Goal: Task Accomplishment & Management: Manage account settings

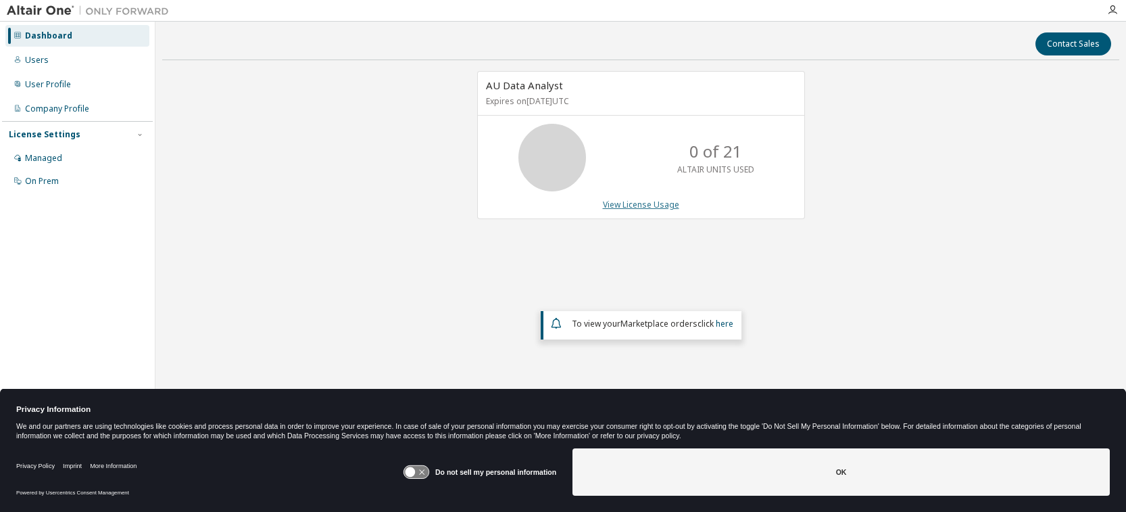
click at [646, 204] on link "View License Usage" at bounding box center [641, 204] width 76 height 11
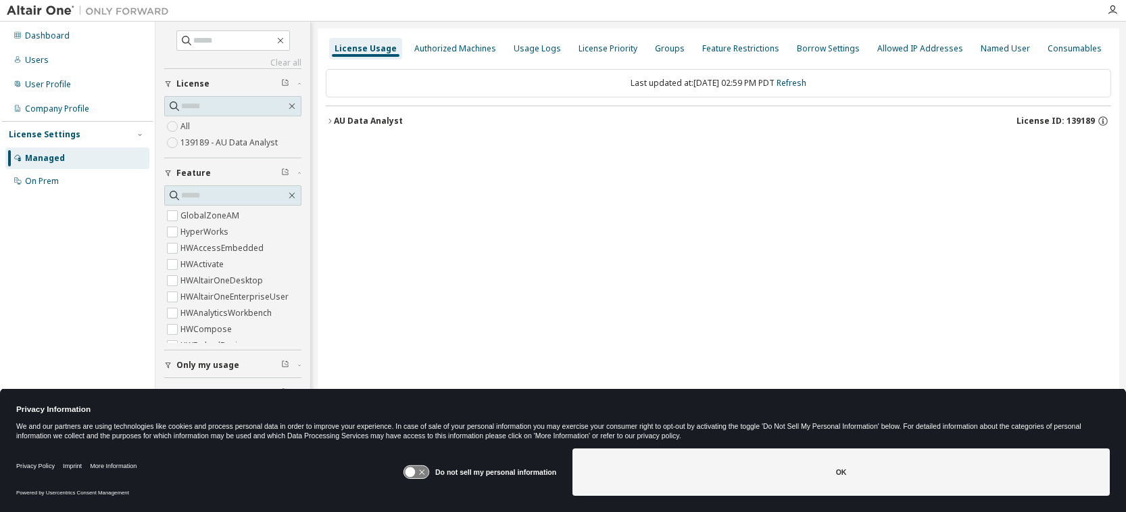
click at [1076, 121] on span "License ID: 139189" at bounding box center [1055, 121] width 78 height 11
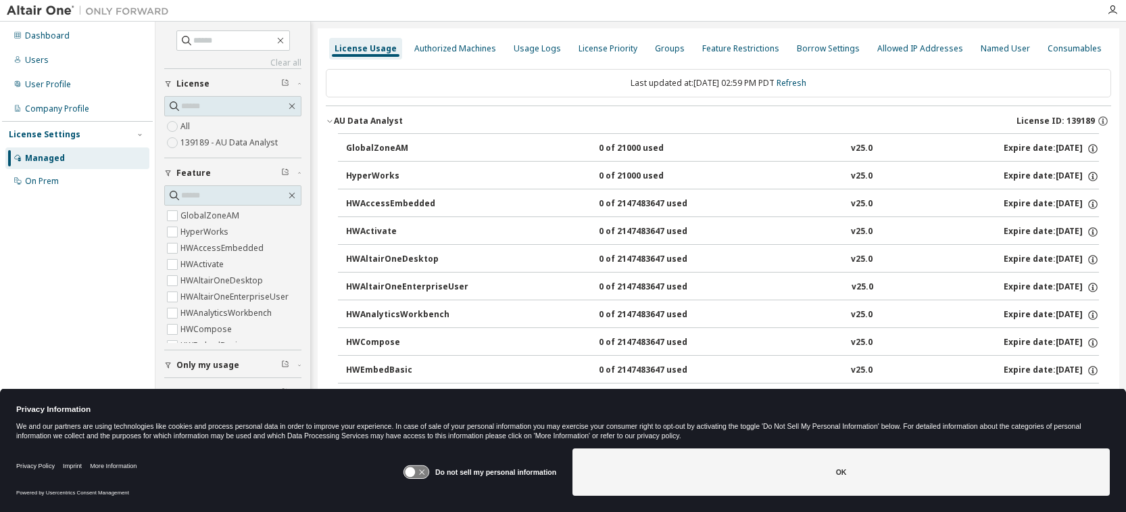
click at [1076, 121] on span "License ID: 139189" at bounding box center [1055, 121] width 78 height 11
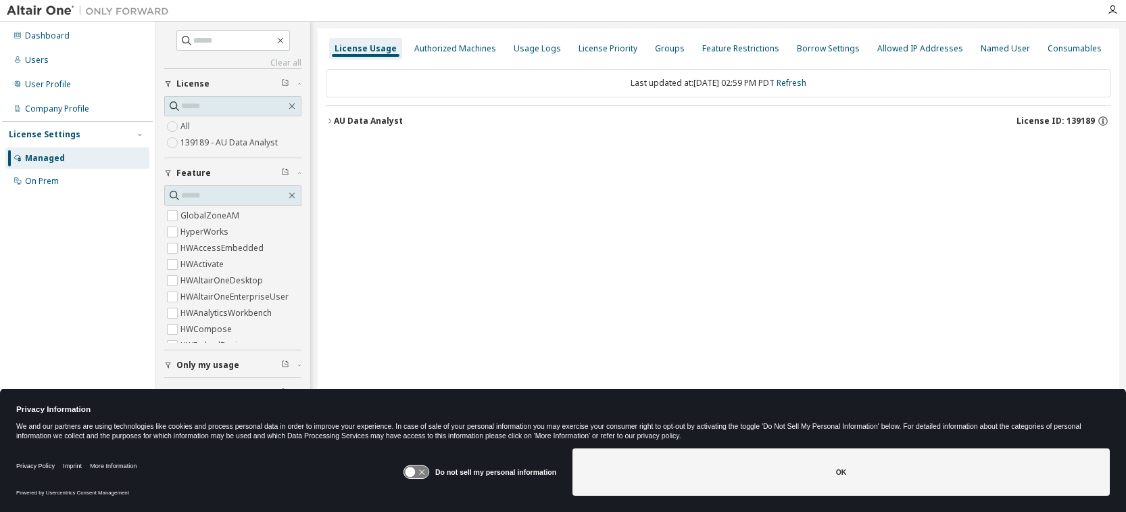
click at [1076, 121] on span "License ID: 139189" at bounding box center [1055, 121] width 78 height 11
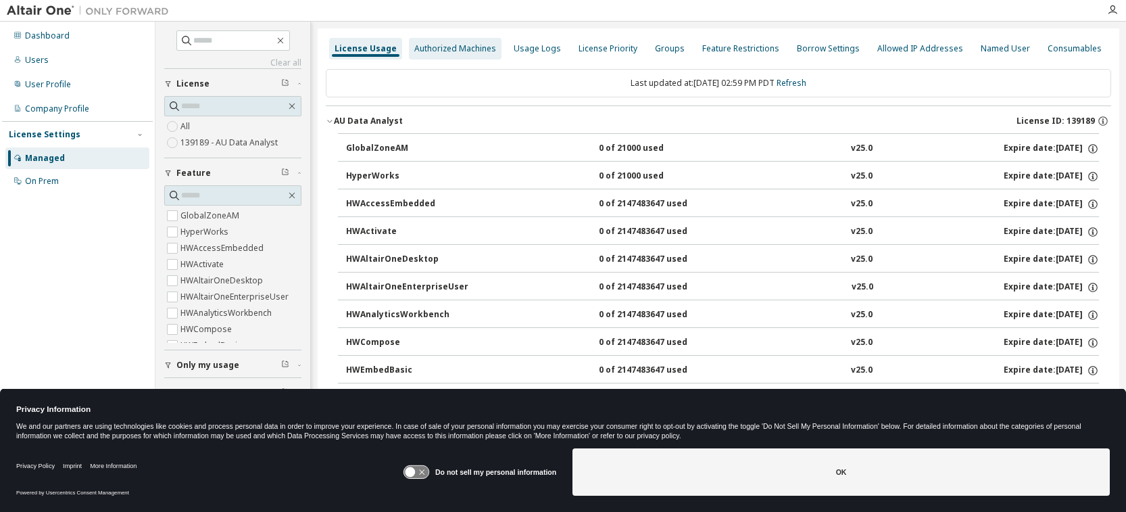
click at [458, 51] on div "Authorized Machines" at bounding box center [455, 48] width 82 height 11
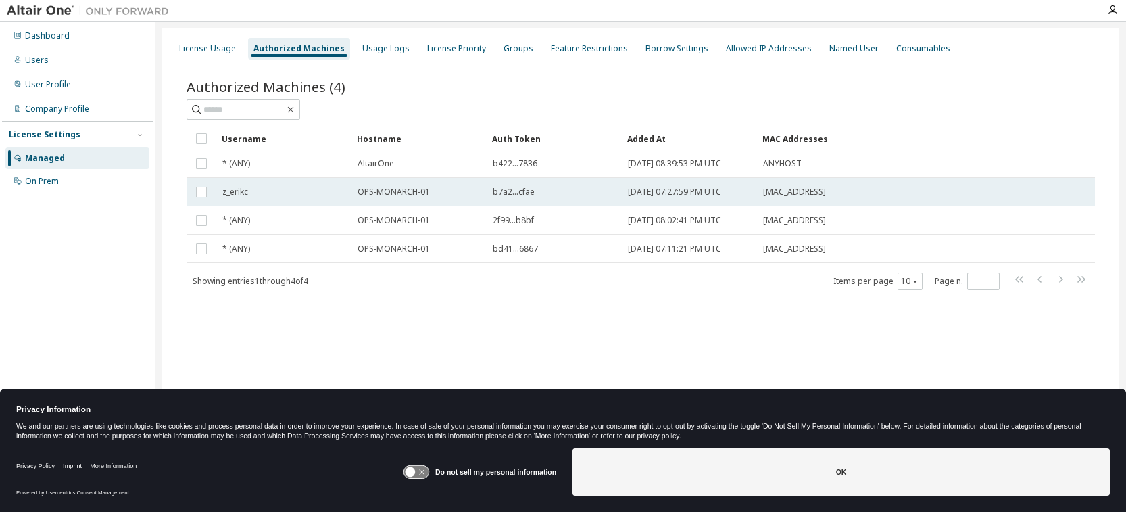
drag, startPoint x: 843, startPoint y: 194, endPoint x: 764, endPoint y: 195, distance: 78.4
click at [764, 195] on div "[MAC_ADDRESS]" at bounding box center [857, 192] width 189 height 11
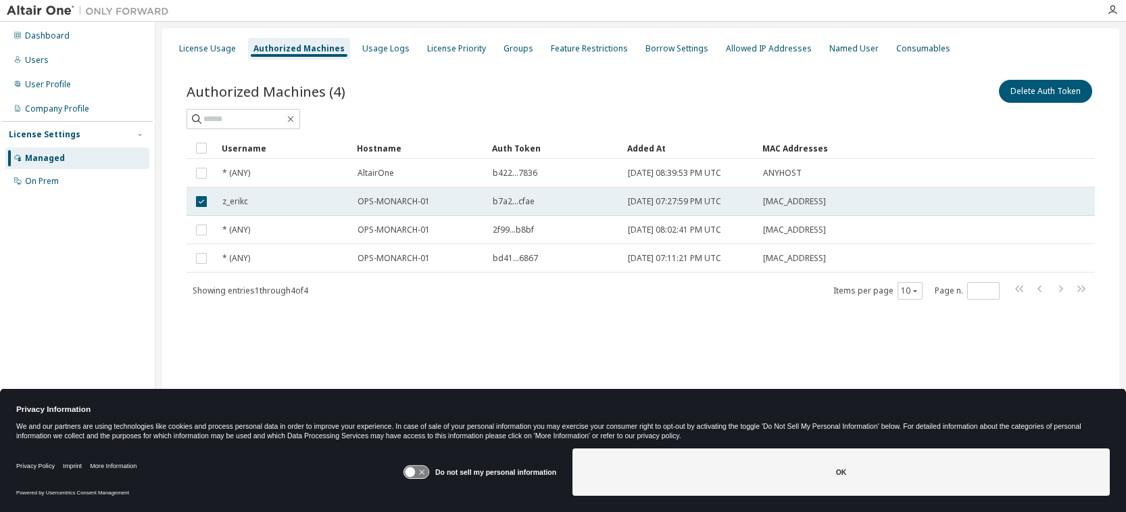
drag, startPoint x: 839, startPoint y: 203, endPoint x: 757, endPoint y: 202, distance: 81.8
click at [757, 202] on td "[MAC_ADDRESS]" at bounding box center [857, 201] width 201 height 28
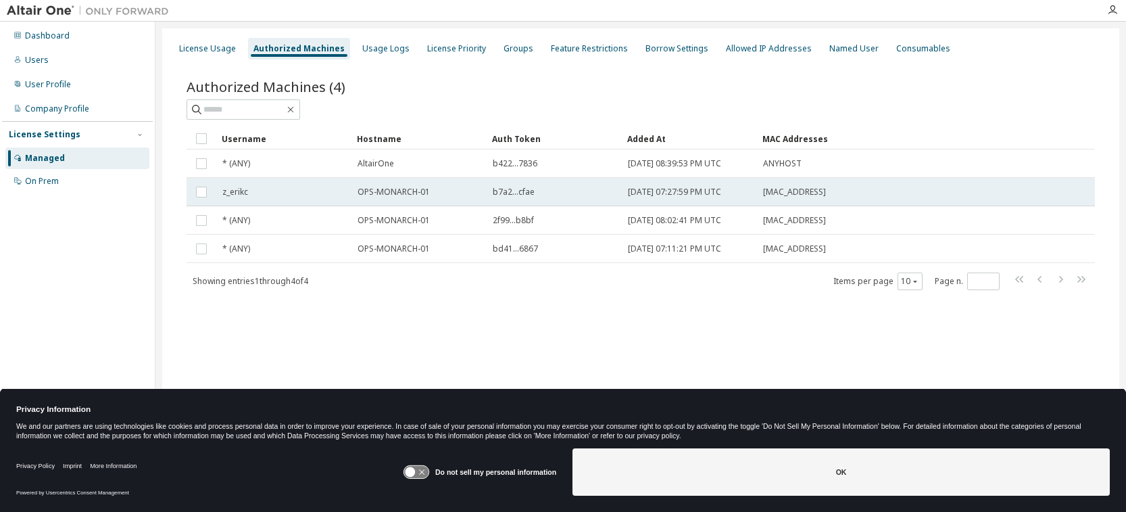
click at [766, 194] on span "[MAC_ADDRESS]" at bounding box center [794, 192] width 63 height 11
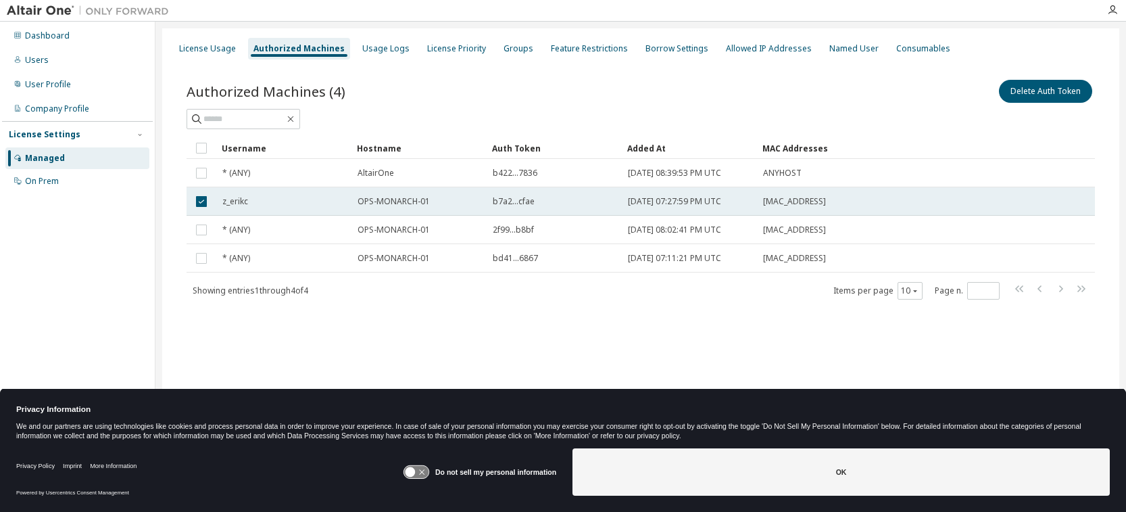
click at [763, 199] on span "[MAC_ADDRESS]" at bounding box center [794, 201] width 63 height 11
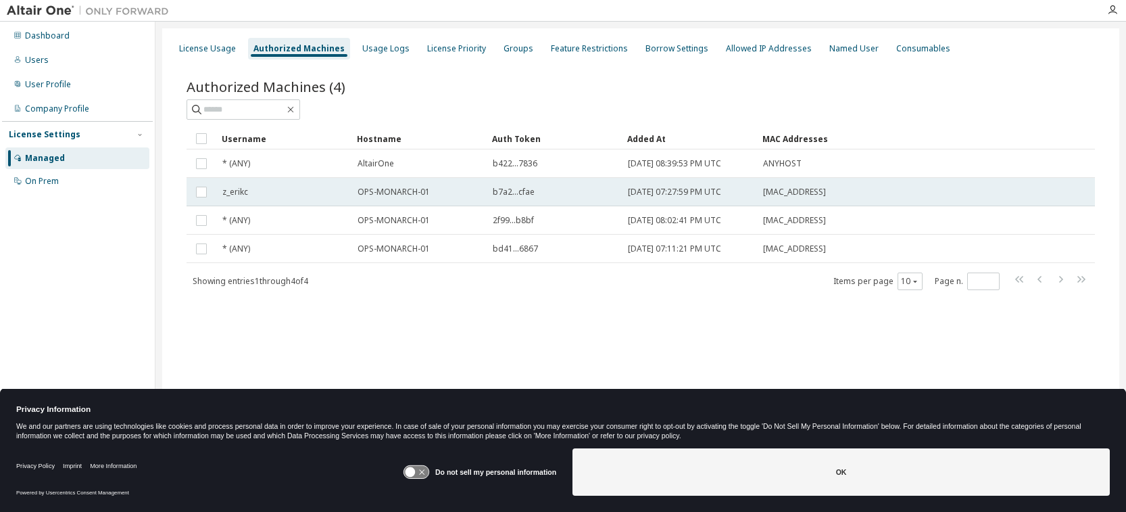
click at [766, 194] on span "[MAC_ADDRESS]" at bounding box center [794, 192] width 63 height 11
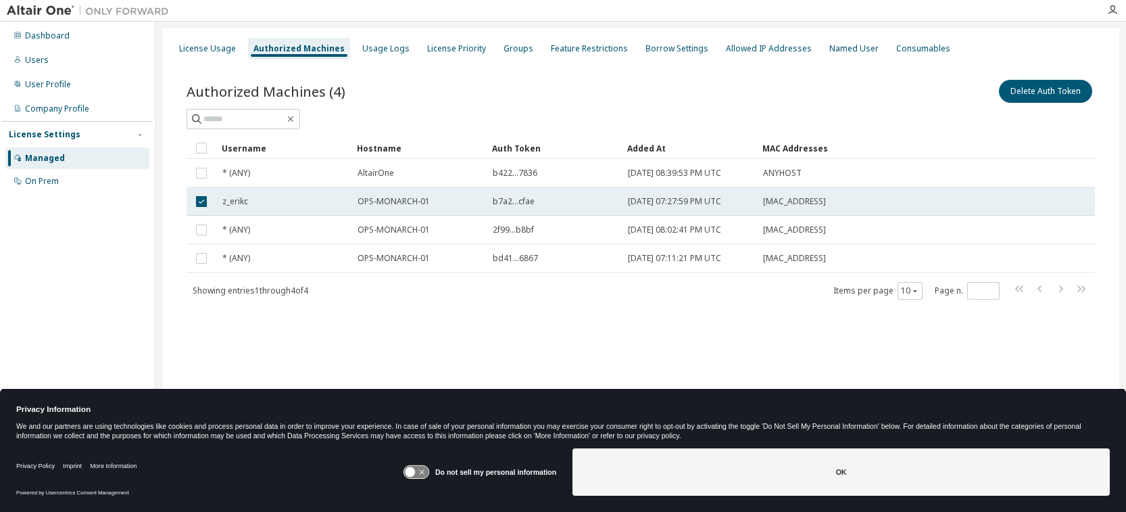
click at [766, 193] on td "[MAC_ADDRESS]" at bounding box center [857, 201] width 201 height 28
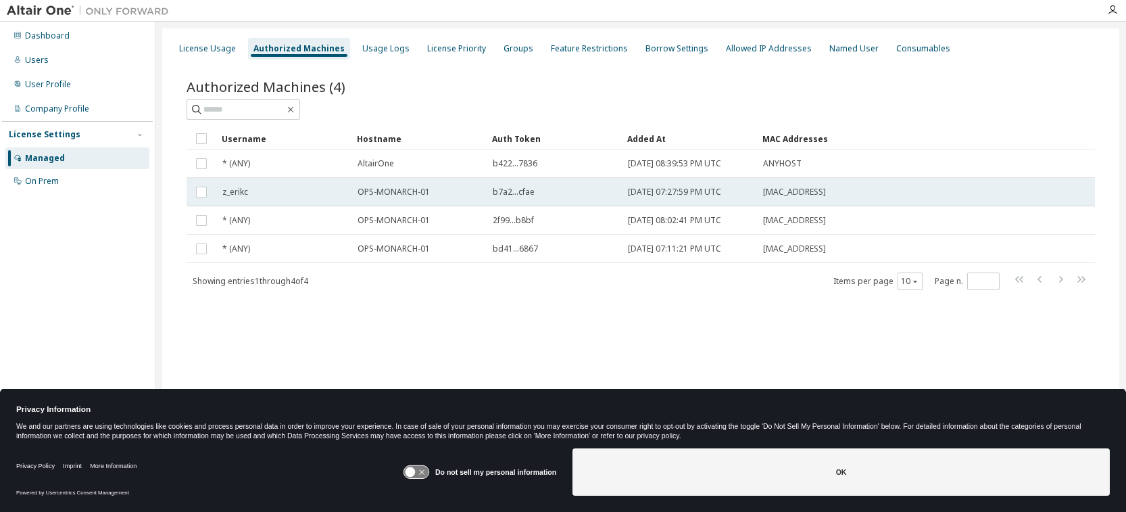
copy span "[MAC_ADDRESS]"
drag, startPoint x: 762, startPoint y: 191, endPoint x: 831, endPoint y: 191, distance: 69.6
click at [831, 191] on td "[MAC_ADDRESS]" at bounding box center [857, 192] width 201 height 28
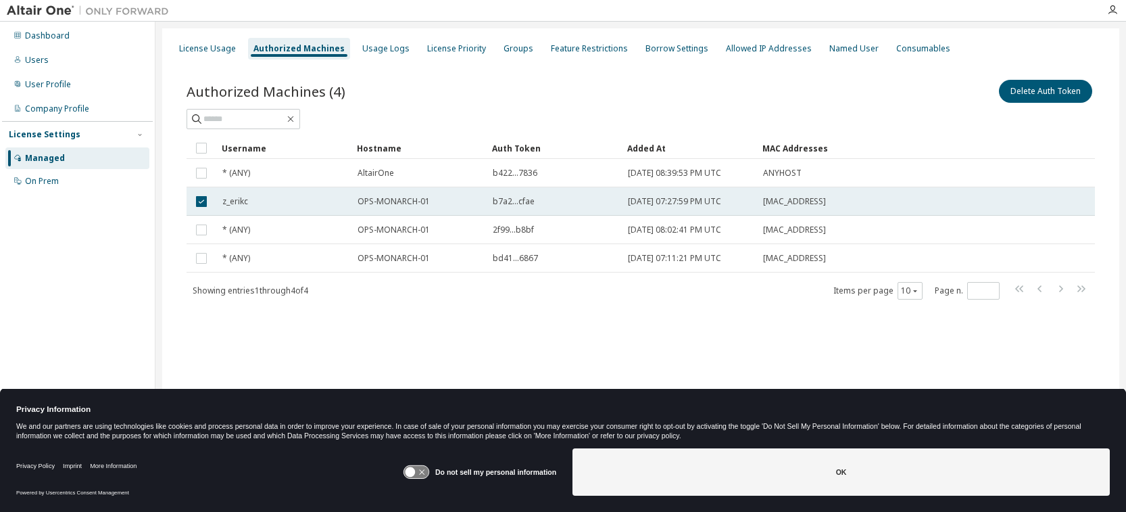
click at [332, 200] on div "z_erikc" at bounding box center [283, 201] width 123 height 11
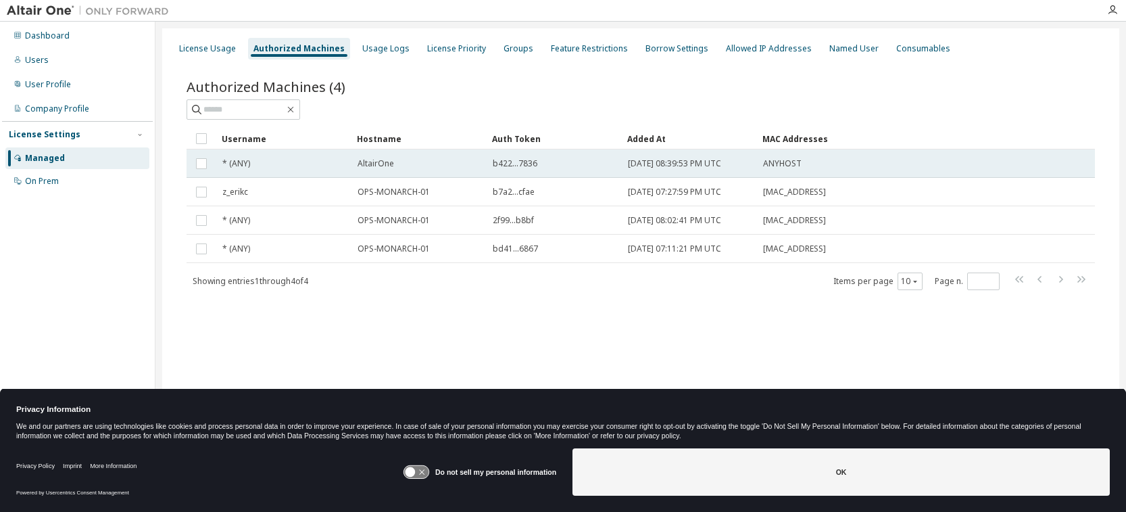
click at [247, 164] on span "* (ANY)" at bounding box center [236, 163] width 28 height 11
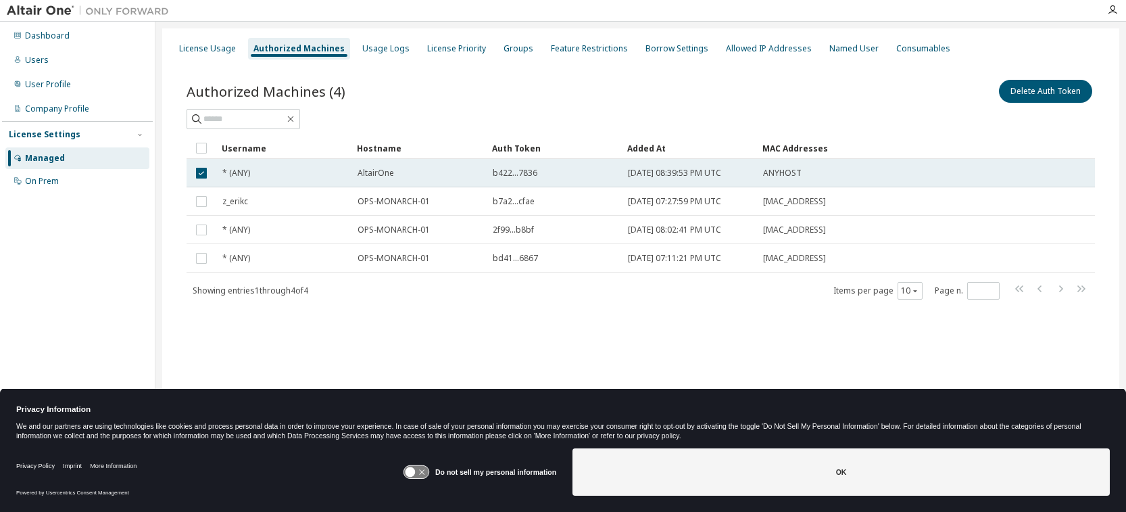
click at [250, 172] on div "* (ANY)" at bounding box center [283, 173] width 123 height 11
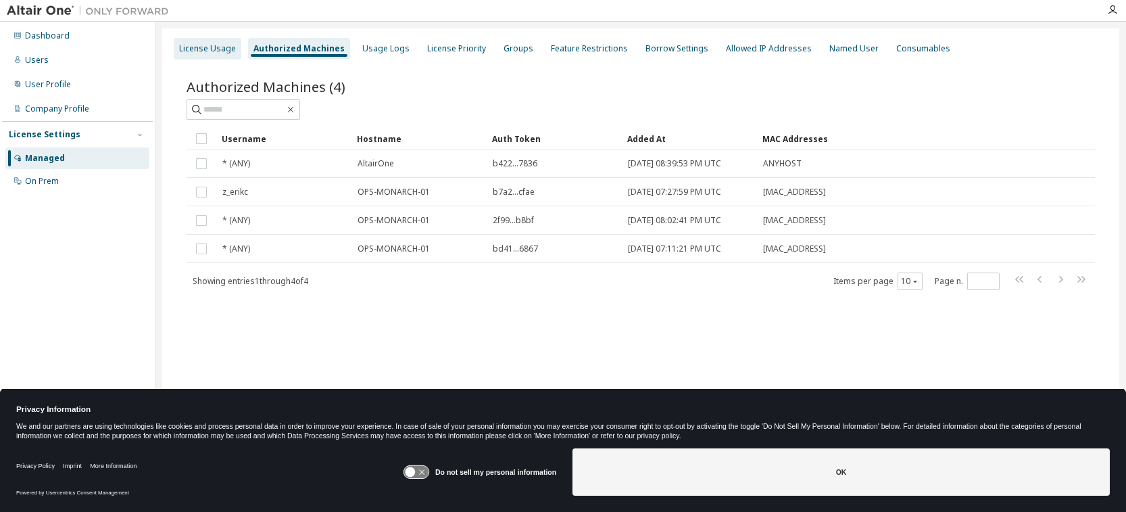
click at [220, 49] on div "License Usage" at bounding box center [207, 48] width 57 height 11
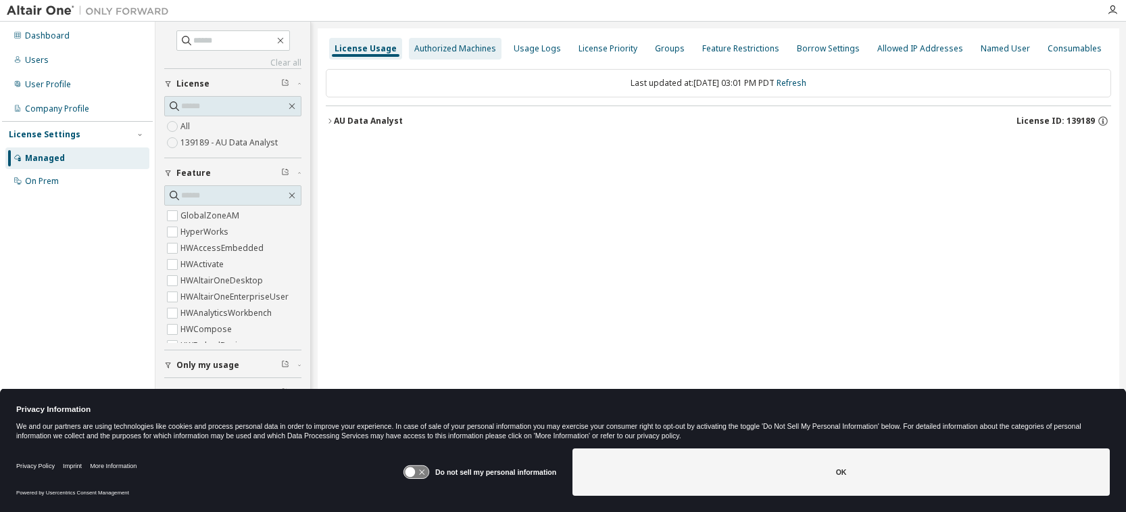
click at [439, 55] on div "Authorized Machines" at bounding box center [455, 49] width 93 height 22
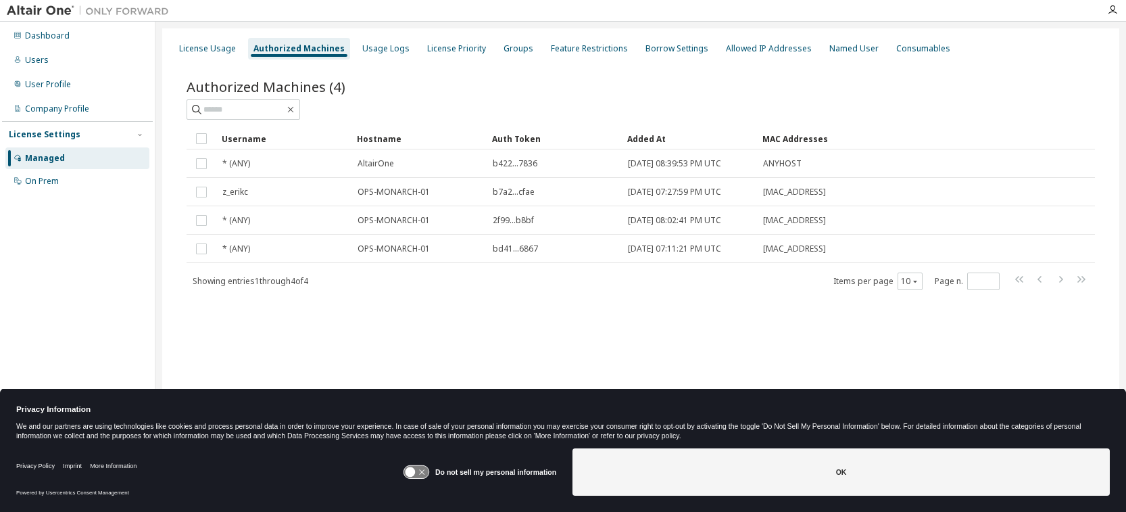
click at [253, 336] on div "License Usage Authorized Machines Usage Logs License Priority Groups Feature Re…" at bounding box center [640, 246] width 957 height 437
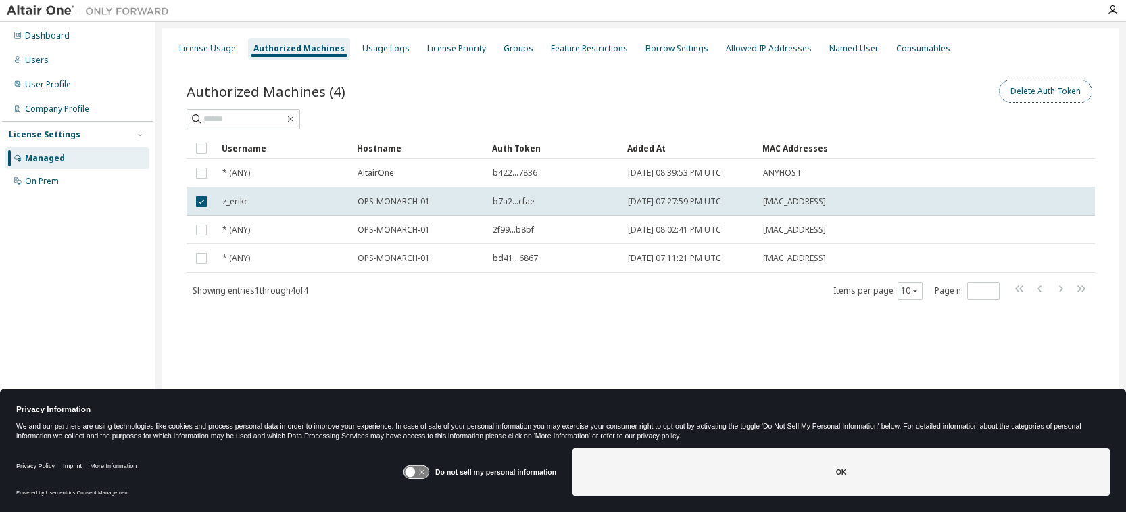
click at [1053, 87] on button "Delete Auth Token" at bounding box center [1045, 91] width 93 height 23
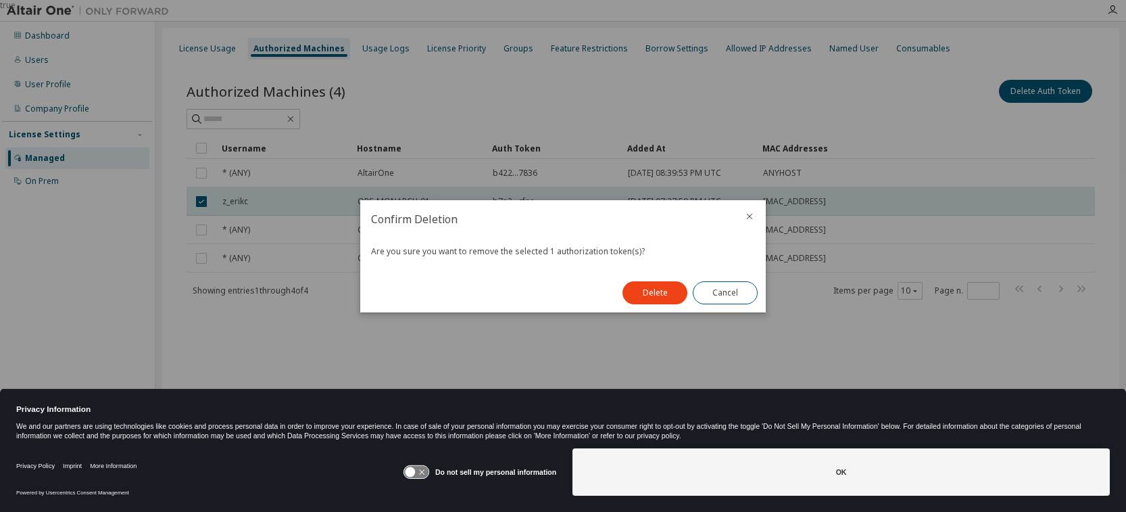
click at [640, 305] on div "Delete Cancel" at bounding box center [689, 292] width 151 height 39
click at [641, 299] on button "Delete" at bounding box center [654, 292] width 65 height 23
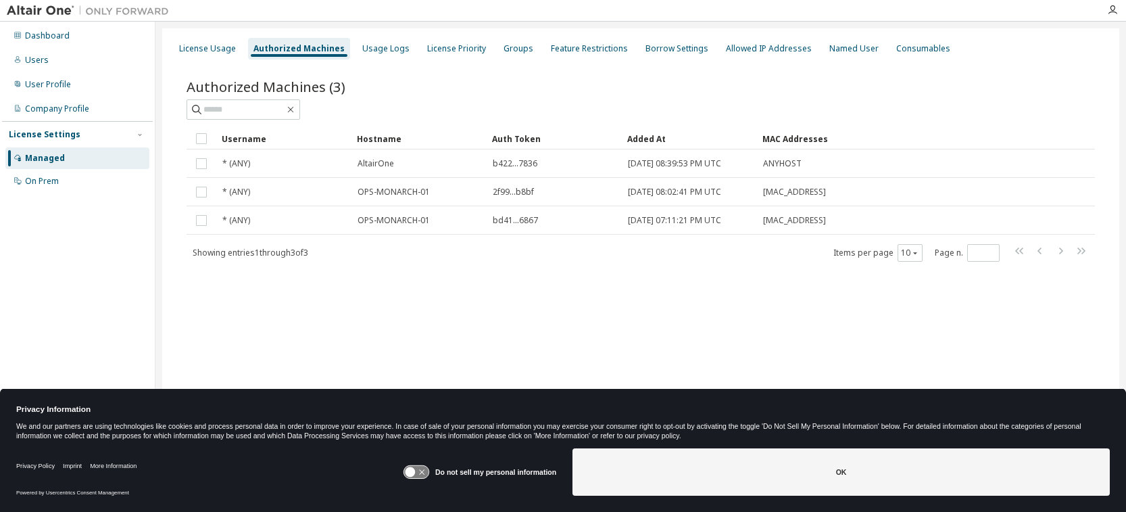
click at [522, 293] on div "Authorized Machines (3) Clear Load Save Save As Field Operator Value Select fil…" at bounding box center [640, 179] width 941 height 237
click at [66, 178] on div "On Prem" at bounding box center [77, 181] width 144 height 22
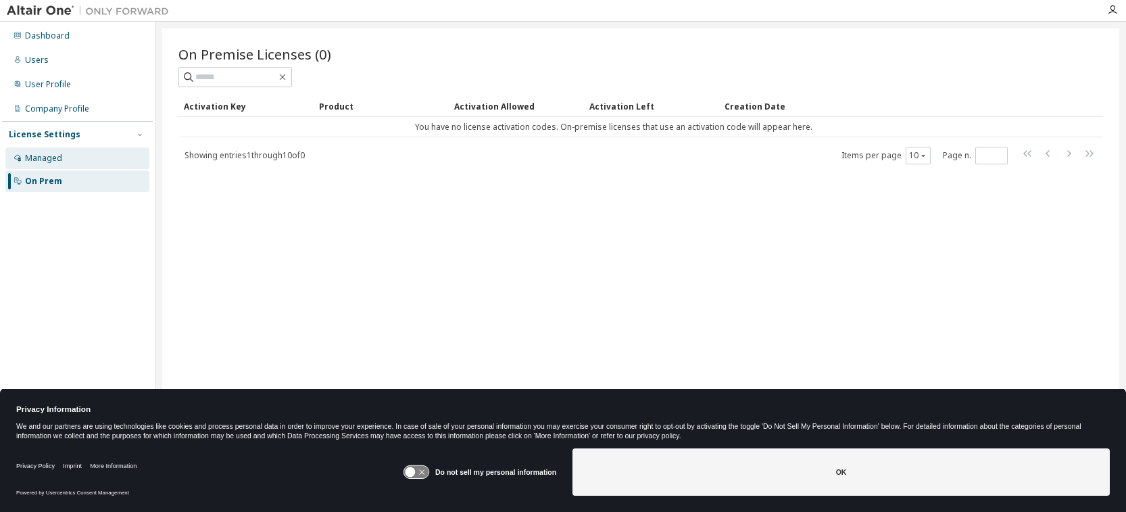
click at [59, 165] on div "Managed" at bounding box center [77, 158] width 144 height 22
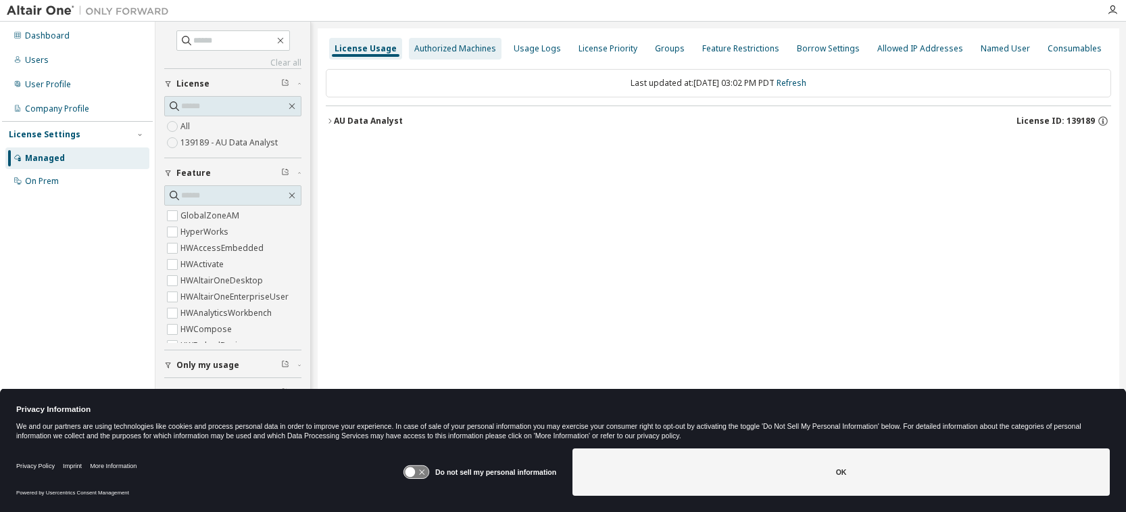
click at [429, 54] on div "Authorized Machines" at bounding box center [455, 49] width 93 height 22
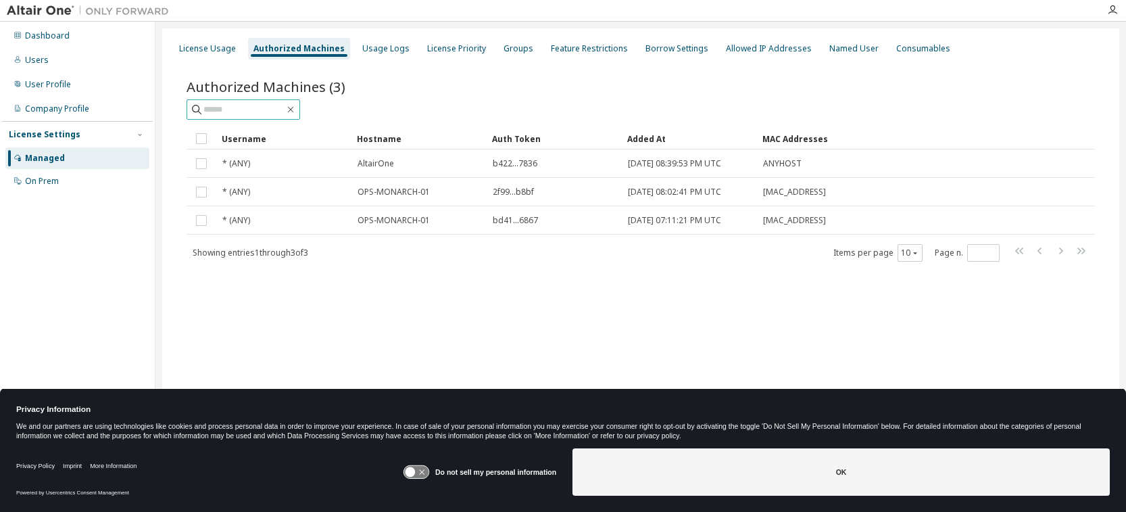
click at [254, 116] on span at bounding box center [244, 109] width 114 height 20
click at [254, 113] on input "text" at bounding box center [243, 110] width 81 height 14
click at [739, 52] on div "Allowed IP Addresses" at bounding box center [769, 48] width 86 height 11
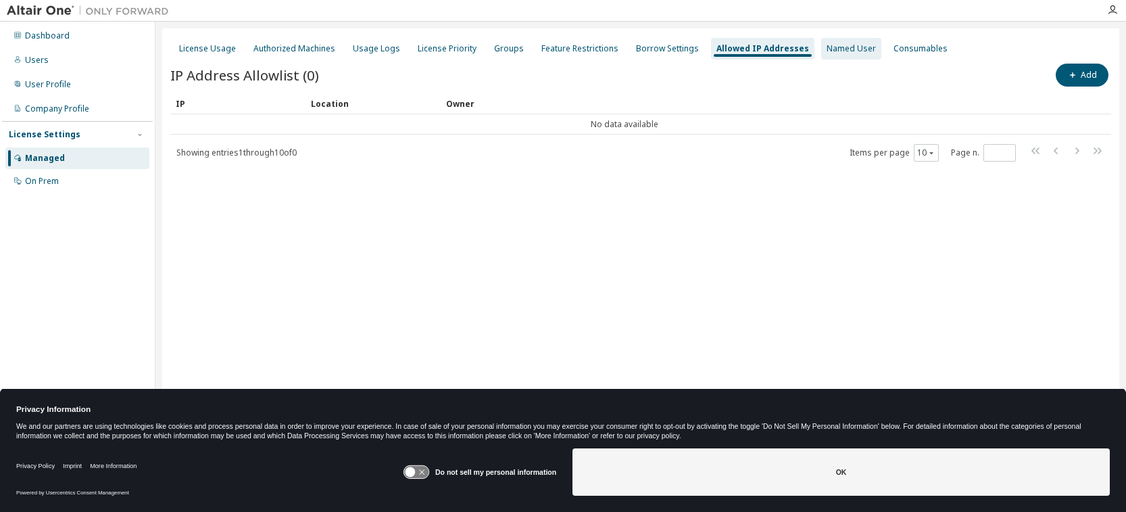
click at [826, 49] on div "Named User" at bounding box center [850, 48] width 49 height 11
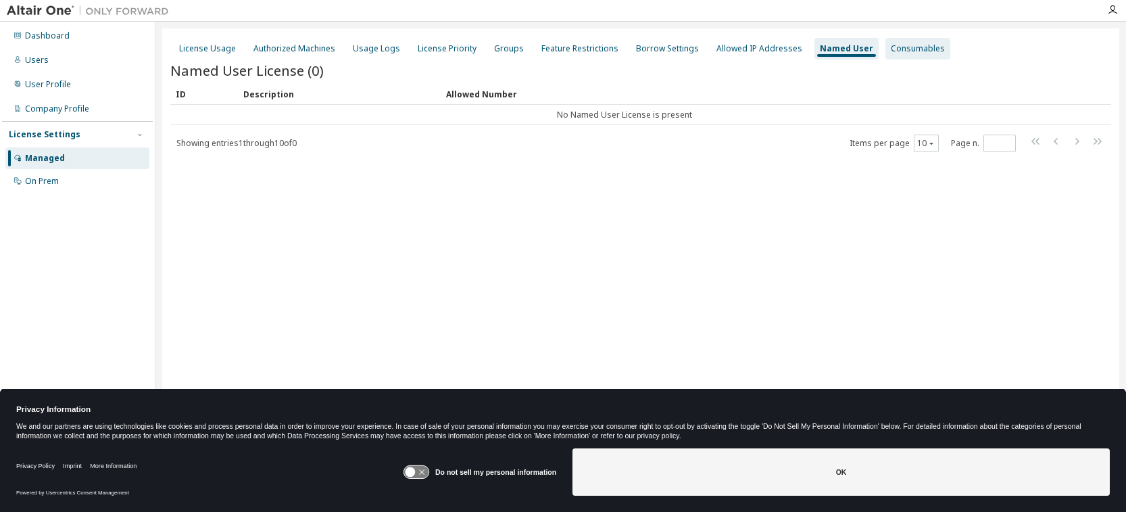
click at [891, 53] on div "Consumables" at bounding box center [918, 48] width 54 height 11
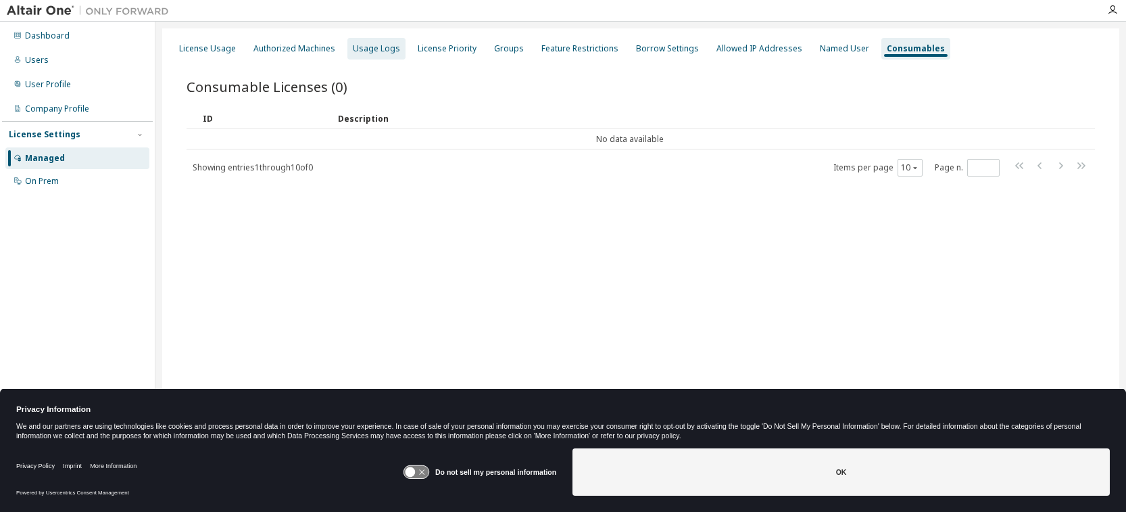
click at [380, 52] on div "Usage Logs" at bounding box center [376, 48] width 47 height 11
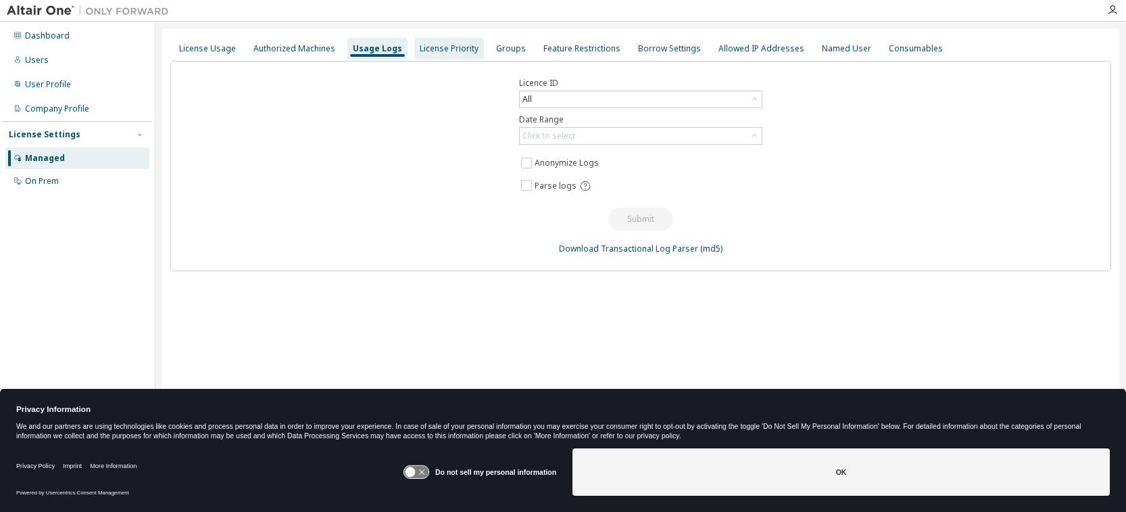
click at [435, 51] on div "License Priority" at bounding box center [449, 48] width 59 height 11
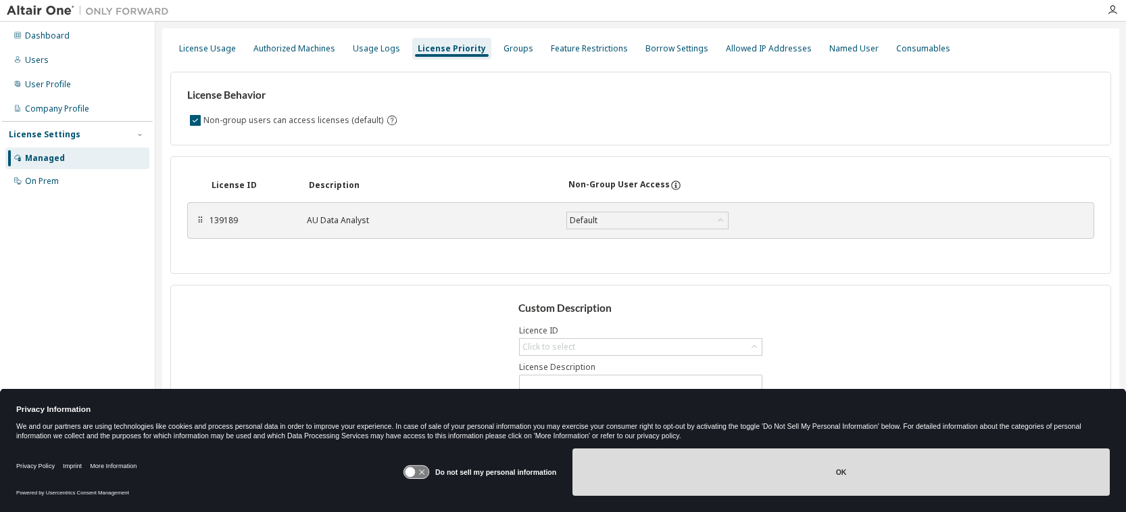
click at [900, 489] on button "OK" at bounding box center [840, 471] width 537 height 47
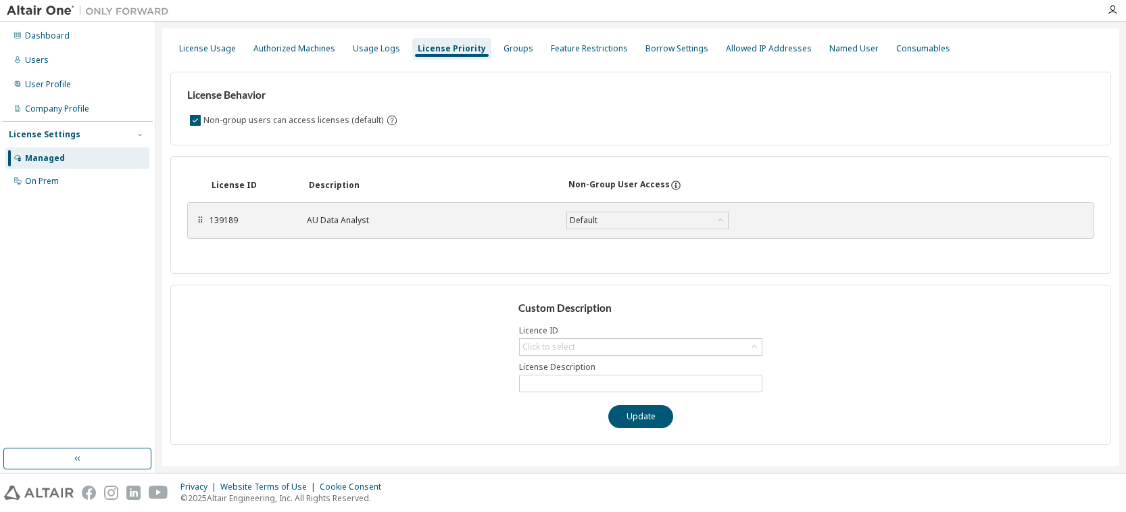
click at [228, 219] on div "139189" at bounding box center [249, 220] width 81 height 11
click at [716, 226] on icon at bounding box center [721, 221] width 14 height 14
click at [383, 348] on div "Custom Description Licence ID Click to select License Description Update" at bounding box center [640, 364] width 941 height 160
click at [301, 49] on div "Authorized Machines" at bounding box center [294, 48] width 82 height 11
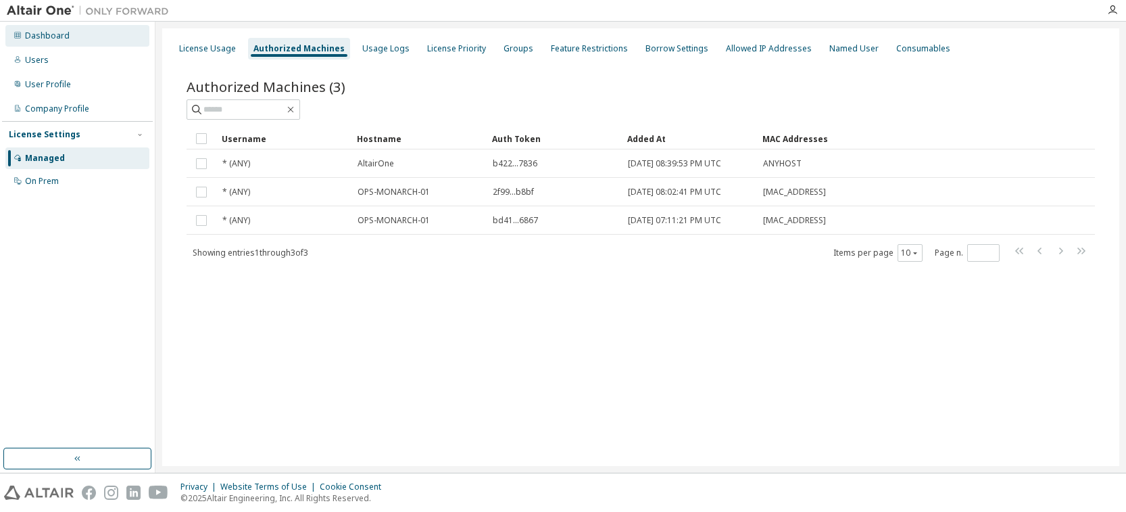
click at [51, 38] on div "Dashboard" at bounding box center [47, 35] width 45 height 11
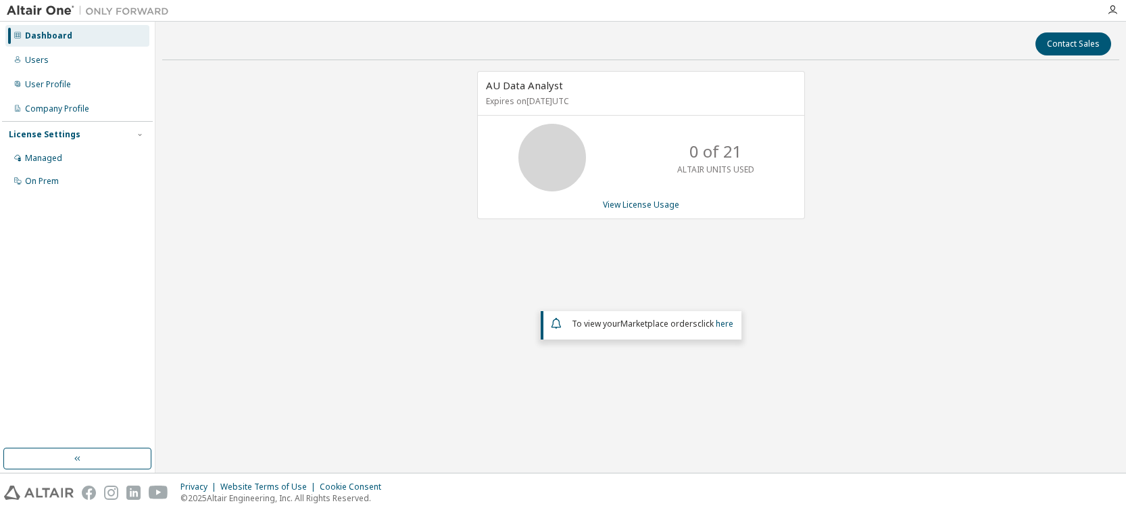
click at [648, 324] on em "Marketplace orders" at bounding box center [658, 323] width 77 height 11
click at [738, 324] on div "To view your Marketplace orders click here" at bounding box center [641, 325] width 201 height 28
click at [715, 324] on span "To view your Marketplace orders click here" at bounding box center [653, 323] width 162 height 11
click at [724, 324] on link "here" at bounding box center [725, 323] width 18 height 11
click at [246, 112] on div "AU Data Analyst Expires on March 15, 2026 UTC 0 of 21 ALTAIR UNITS USED View Li…" at bounding box center [640, 237] width 957 height 332
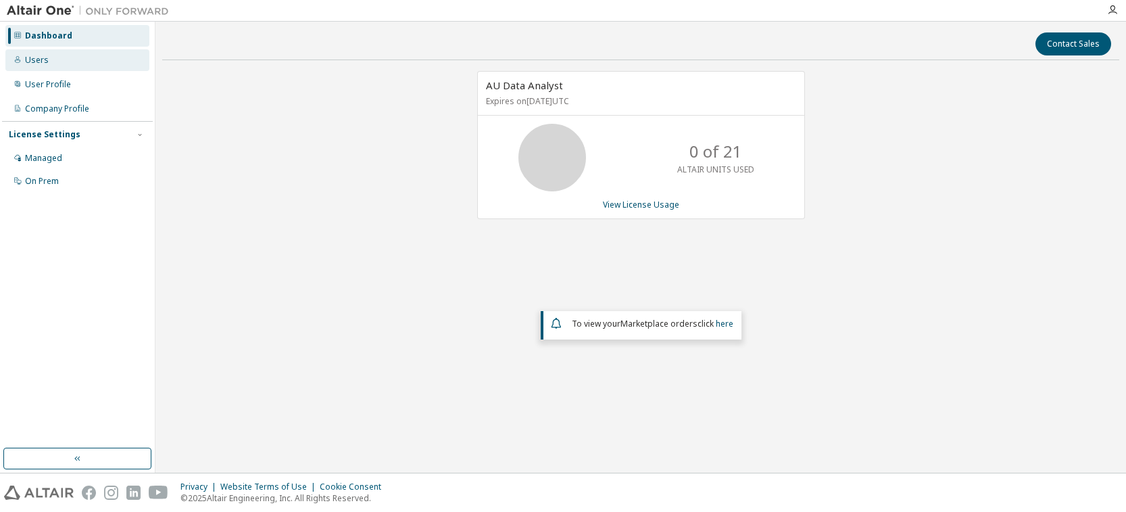
click at [36, 56] on div "Users" at bounding box center [37, 60] width 24 height 11
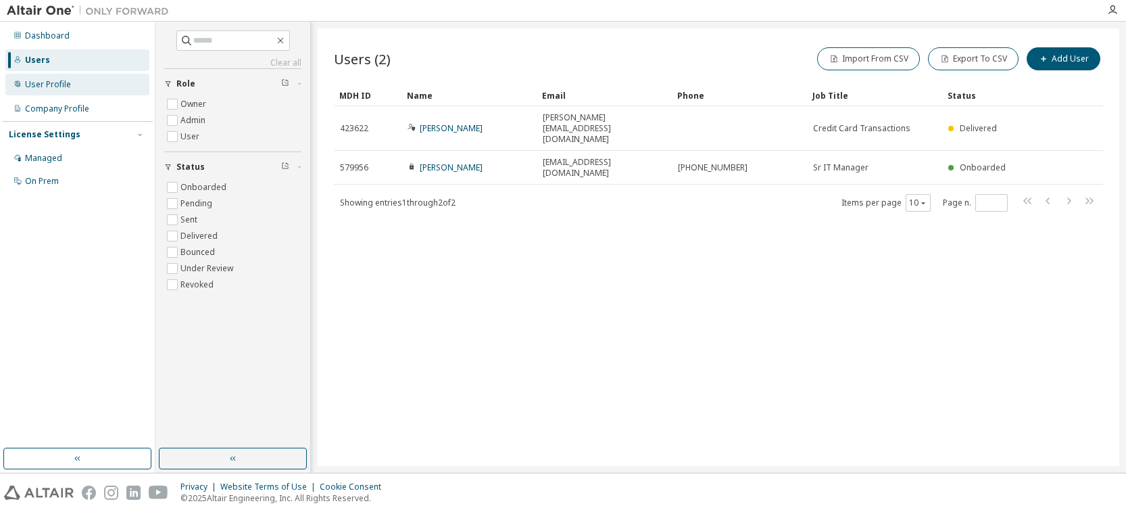
click at [49, 85] on div "User Profile" at bounding box center [48, 84] width 46 height 11
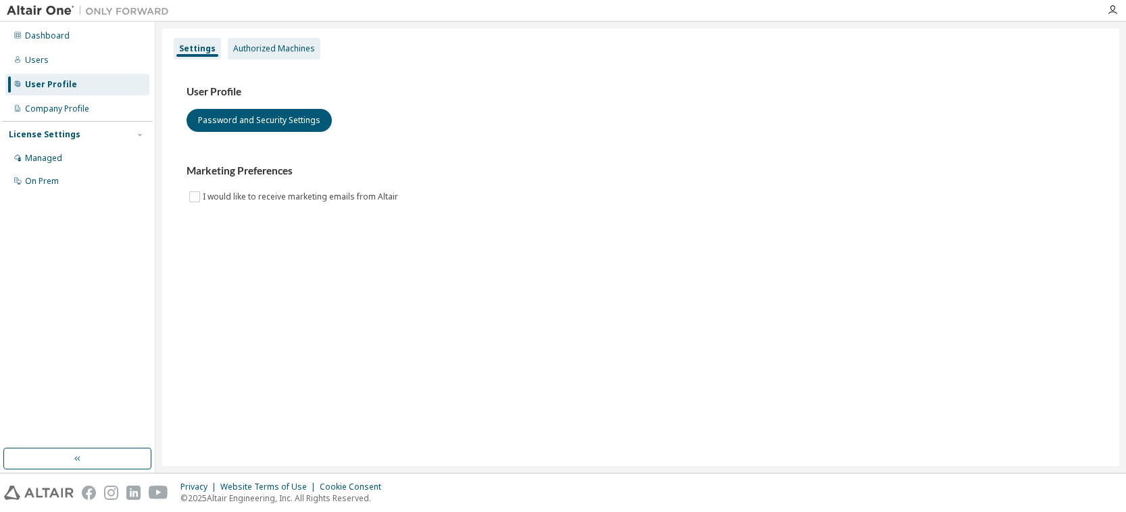
click at [287, 49] on div "Authorized Machines" at bounding box center [274, 48] width 82 height 11
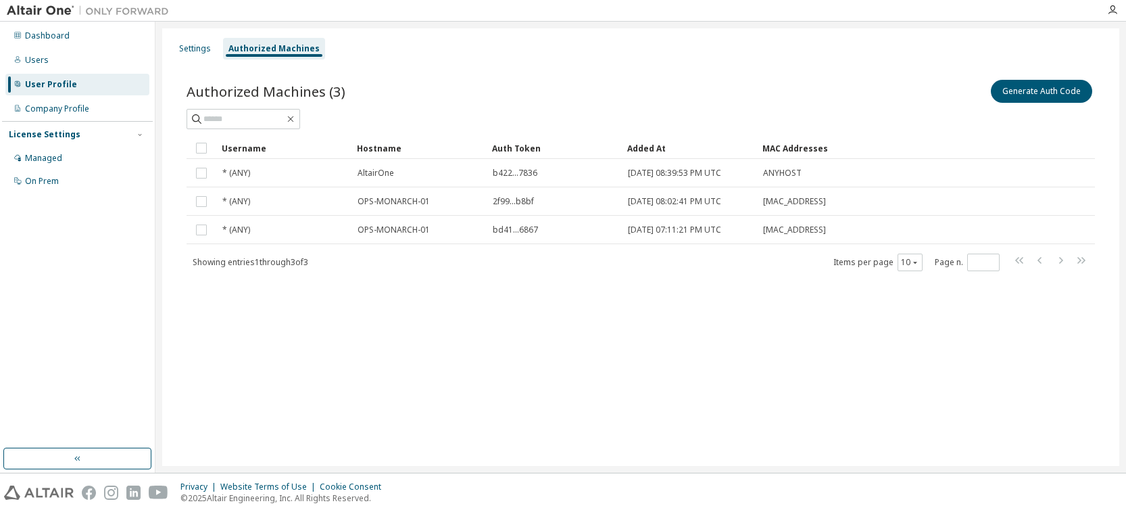
click at [1050, 103] on div "Generate Auth Code" at bounding box center [868, 91] width 454 height 28
click at [1049, 99] on button "Generate Auth Code" at bounding box center [1041, 91] width 101 height 23
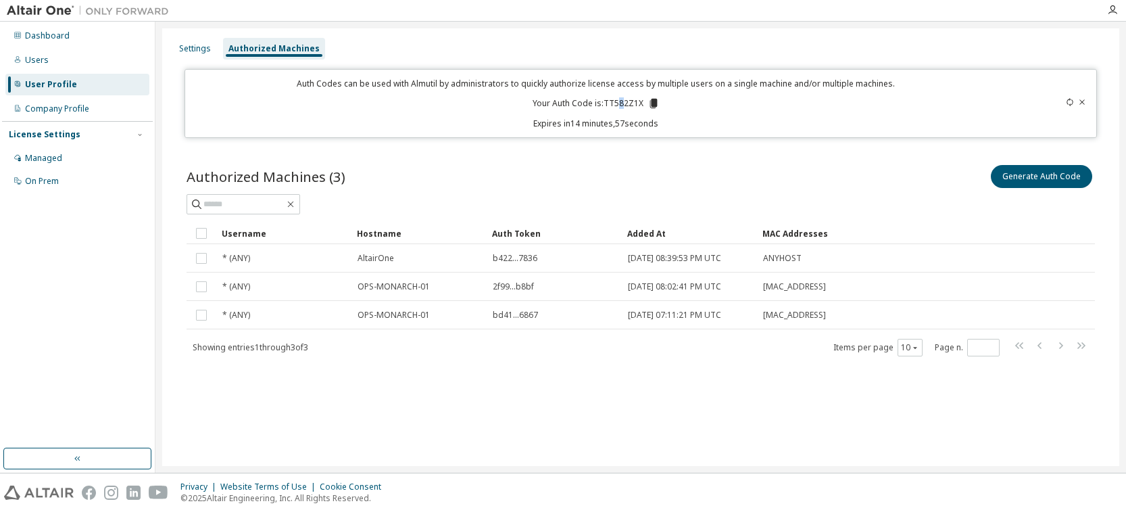
click at [621, 102] on p "Your Auth Code is: TT582Z1X" at bounding box center [595, 103] width 127 height 12
drag, startPoint x: 604, startPoint y: 101, endPoint x: 641, endPoint y: 102, distance: 37.2
click at [641, 102] on p "Your Auth Code is: TT582Z1X" at bounding box center [595, 103] width 127 height 12
click at [653, 104] on icon at bounding box center [652, 103] width 7 height 9
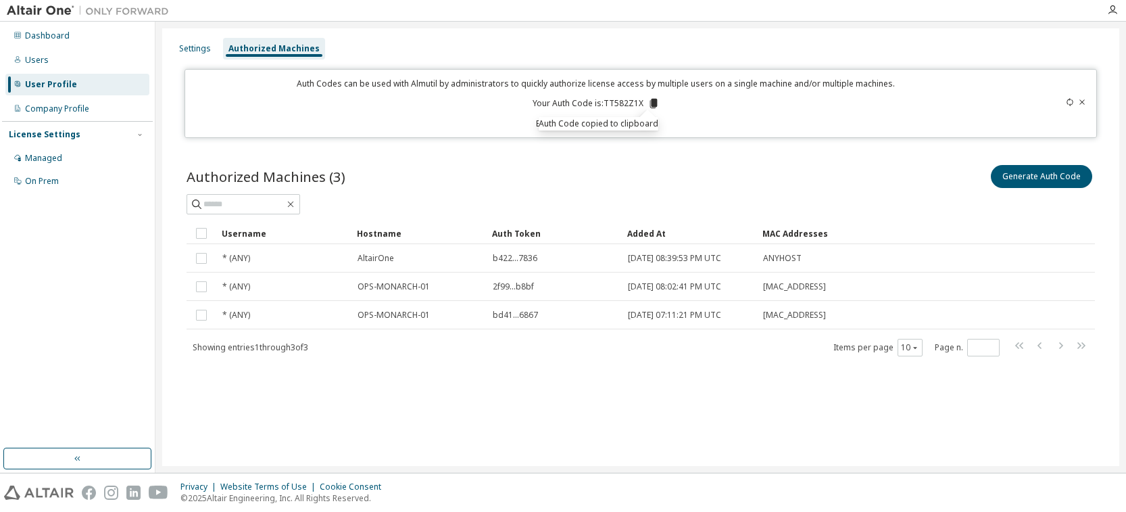
click at [270, 416] on div "Settings Authorized Machines Auth Codes can be used with Almutil by administrat…" at bounding box center [640, 246] width 957 height 437
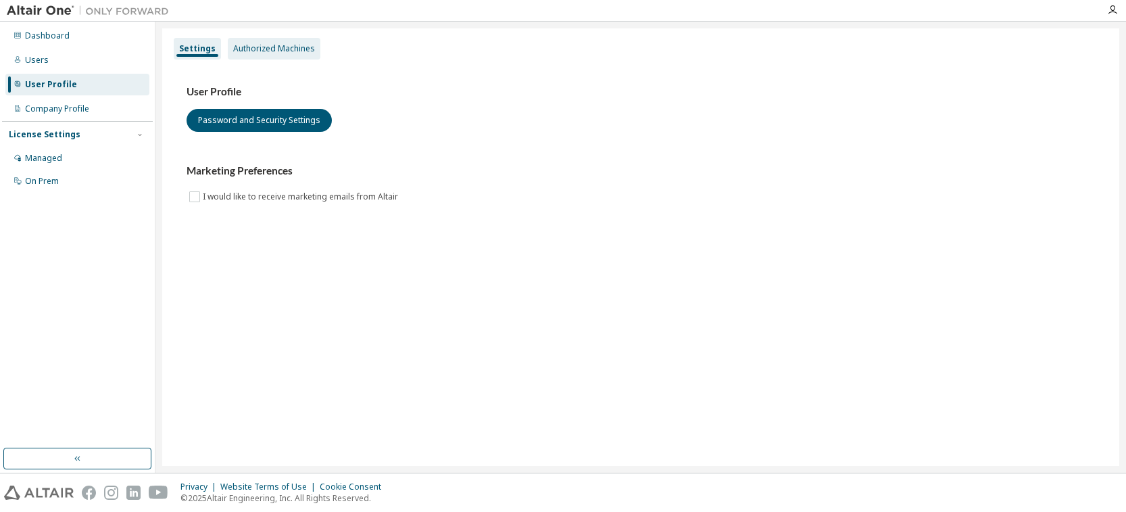
click at [258, 45] on div "Authorized Machines" at bounding box center [274, 48] width 82 height 11
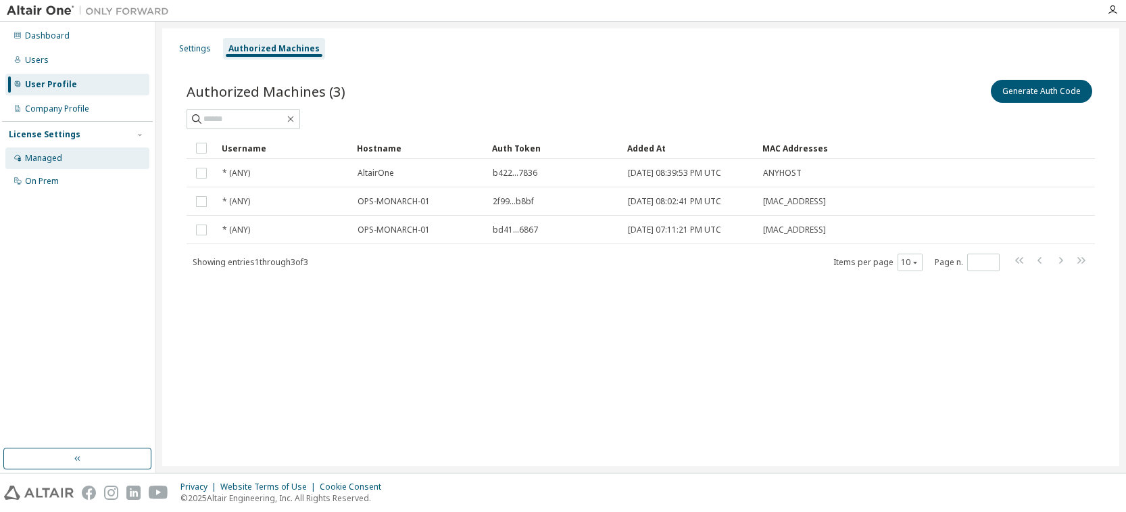
click at [33, 157] on div "Managed" at bounding box center [43, 158] width 37 height 11
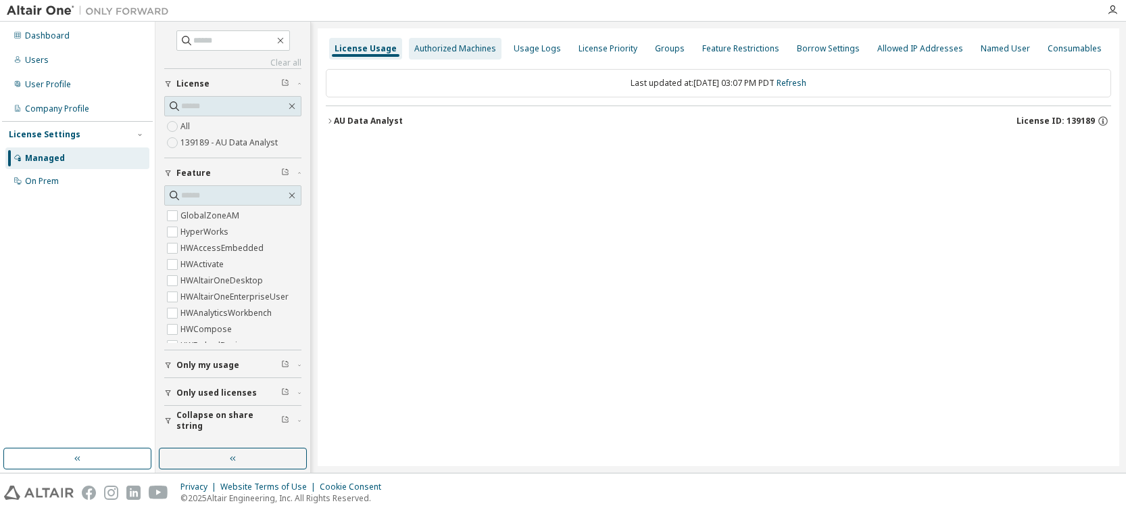
click at [445, 52] on div "Authorized Machines" at bounding box center [455, 48] width 82 height 11
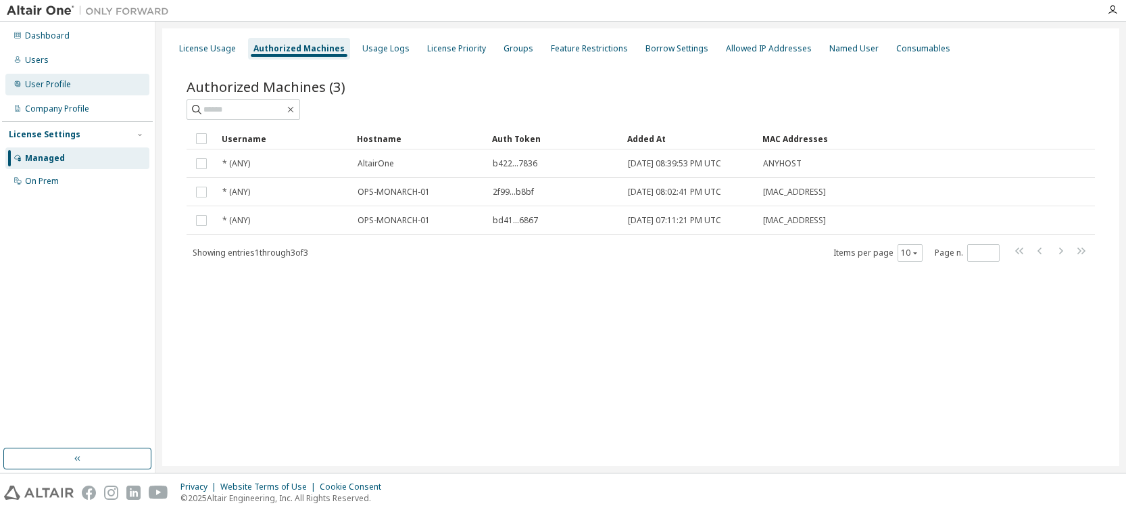
click at [55, 86] on div "User Profile" at bounding box center [48, 84] width 46 height 11
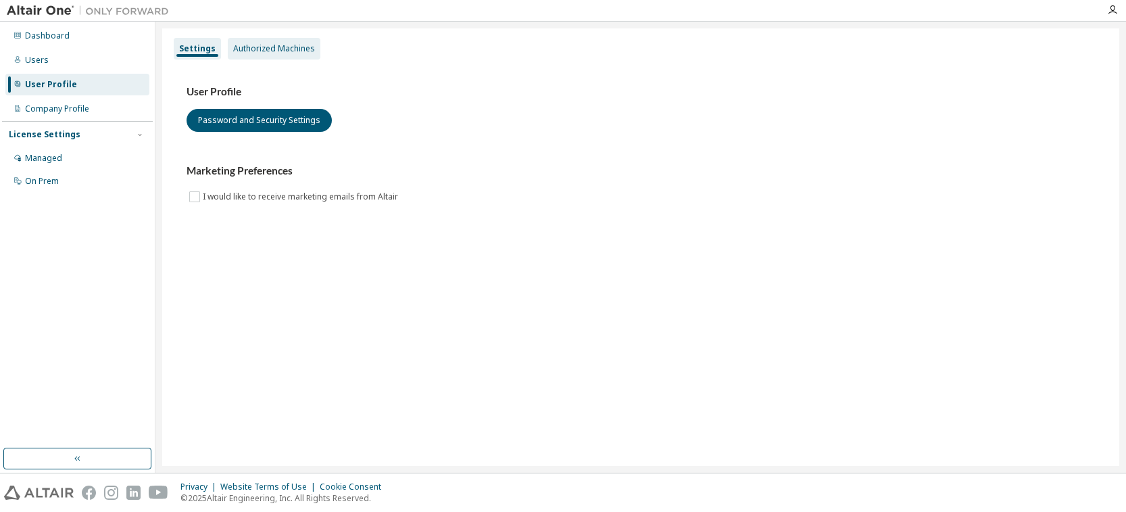
click at [277, 49] on div "Authorized Machines" at bounding box center [274, 48] width 82 height 11
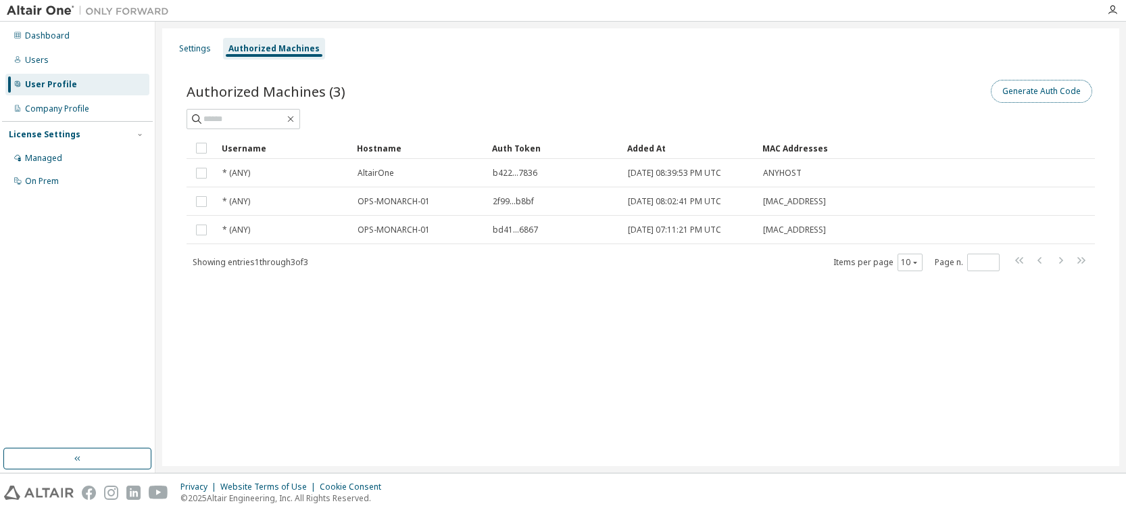
click at [1032, 93] on button "Generate Auth Code" at bounding box center [1041, 91] width 101 height 23
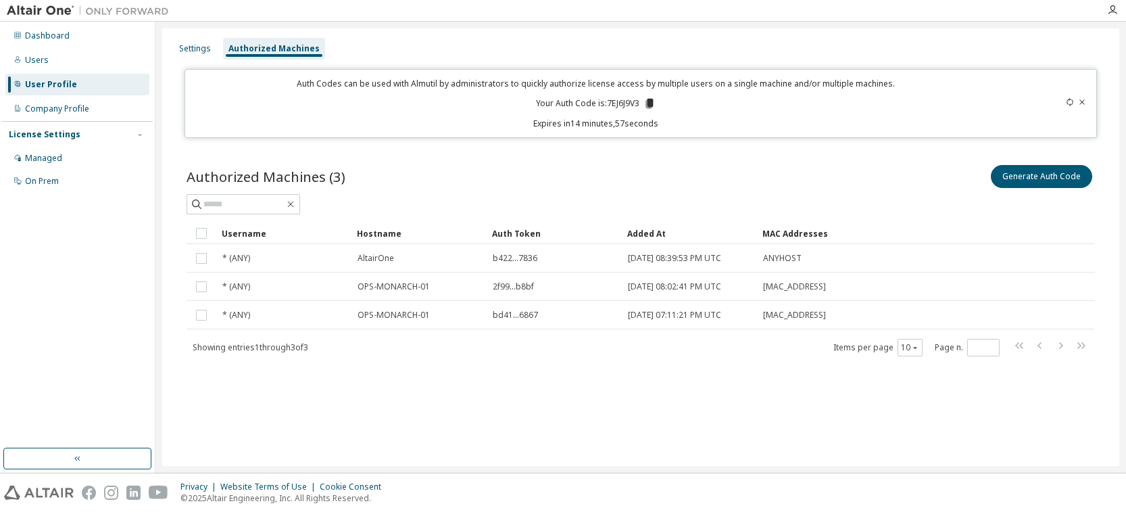
click at [648, 102] on icon at bounding box center [649, 103] width 7 height 9
click at [253, 404] on div "Settings Authorized Machines Auth Codes can be used with Almutil by administrat…" at bounding box center [640, 246] width 957 height 437
click at [68, 162] on div "Managed" at bounding box center [77, 158] width 144 height 22
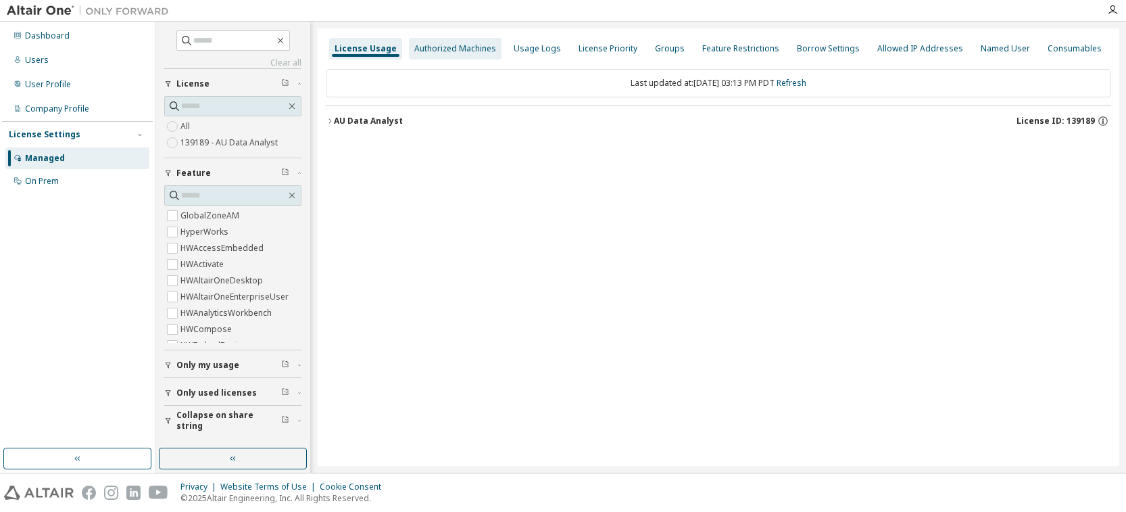
click at [436, 46] on div "Authorized Machines" at bounding box center [455, 48] width 82 height 11
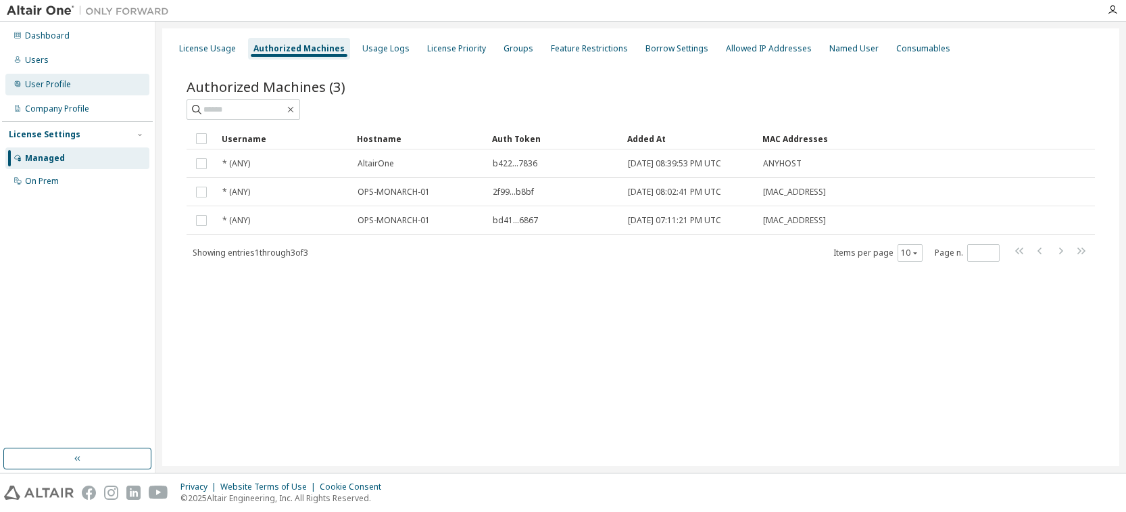
click at [50, 92] on div "User Profile" at bounding box center [77, 85] width 144 height 22
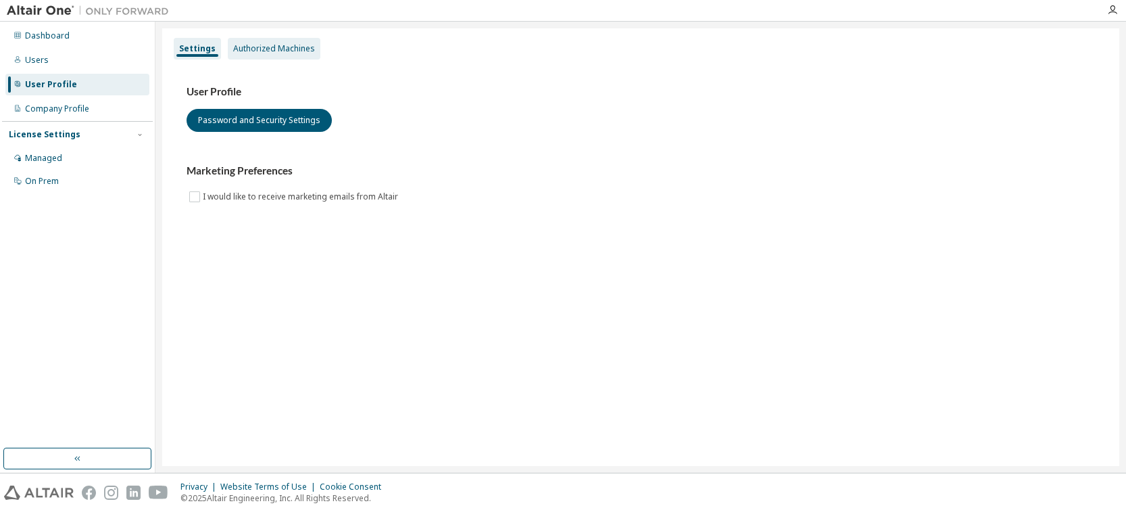
click at [264, 49] on div "Authorized Machines" at bounding box center [274, 48] width 82 height 11
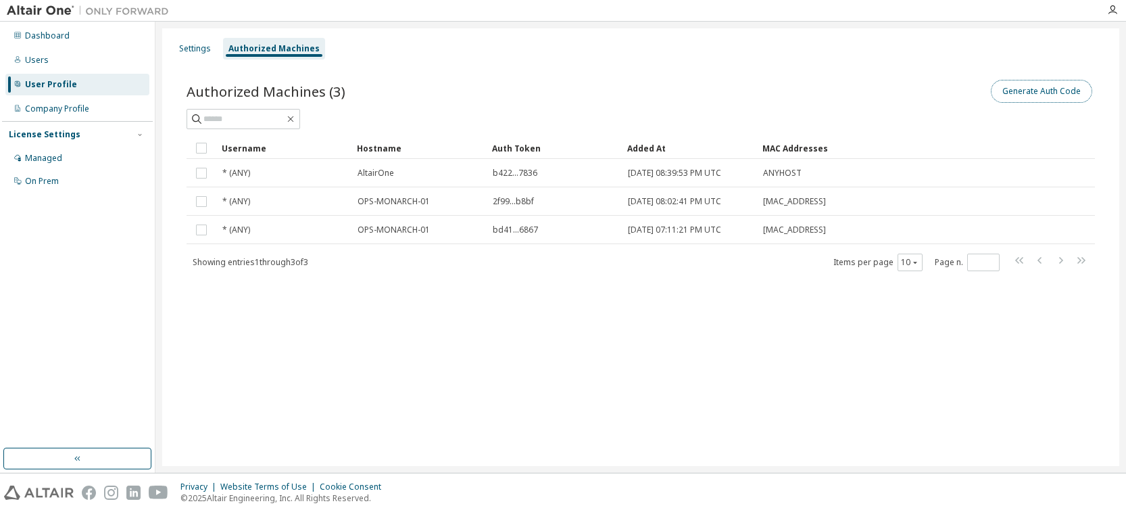
click at [1010, 98] on button "Generate Auth Code" at bounding box center [1041, 91] width 101 height 23
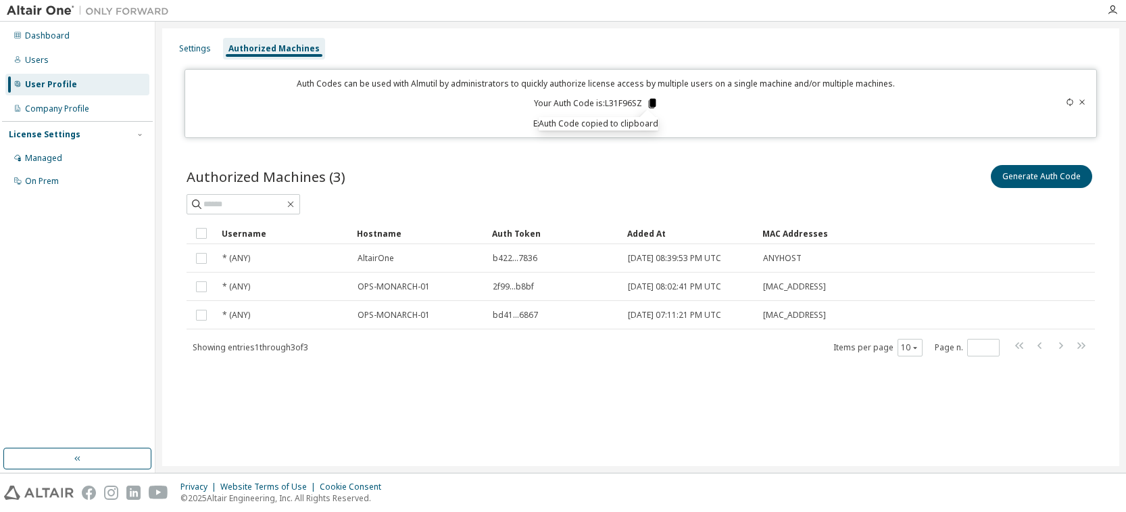
click at [651, 104] on icon at bounding box center [651, 103] width 7 height 9
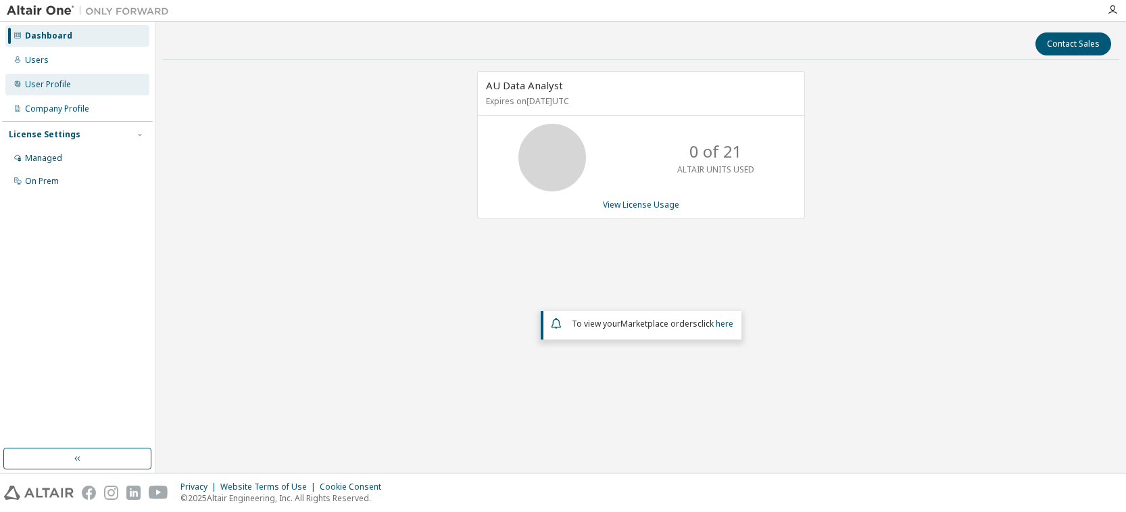
click at [49, 91] on div "User Profile" at bounding box center [77, 85] width 144 height 22
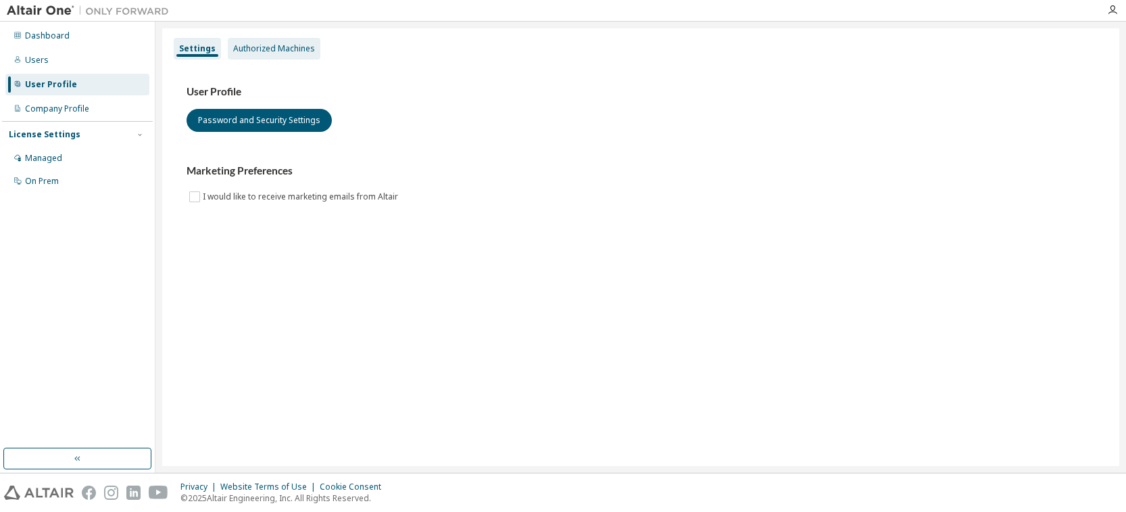
click at [270, 47] on div "Authorized Machines" at bounding box center [274, 48] width 82 height 11
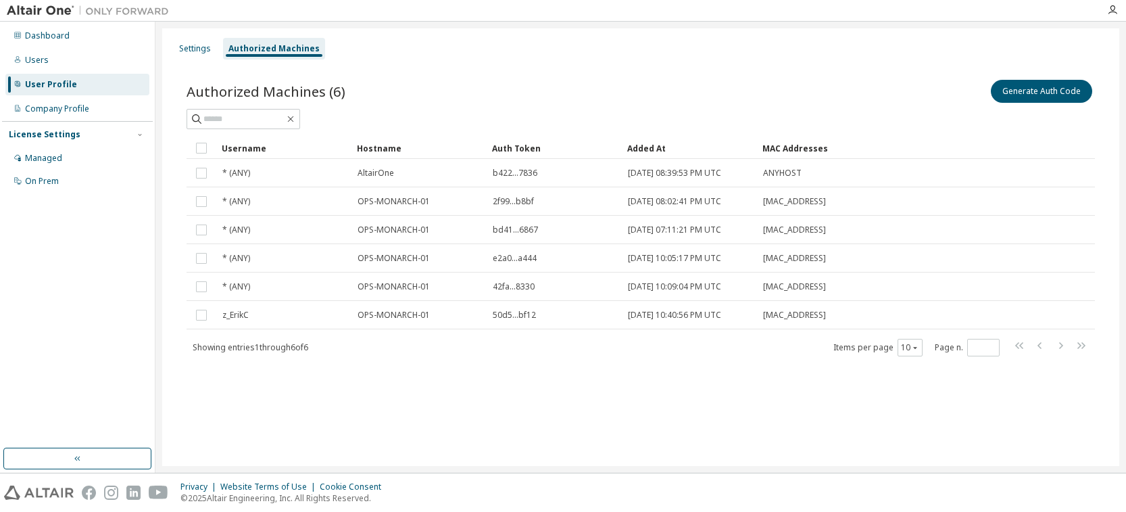
click at [1119, 8] on div at bounding box center [1112, 10] width 27 height 11
click at [1112, 14] on icon "button" at bounding box center [1112, 10] width 11 height 11
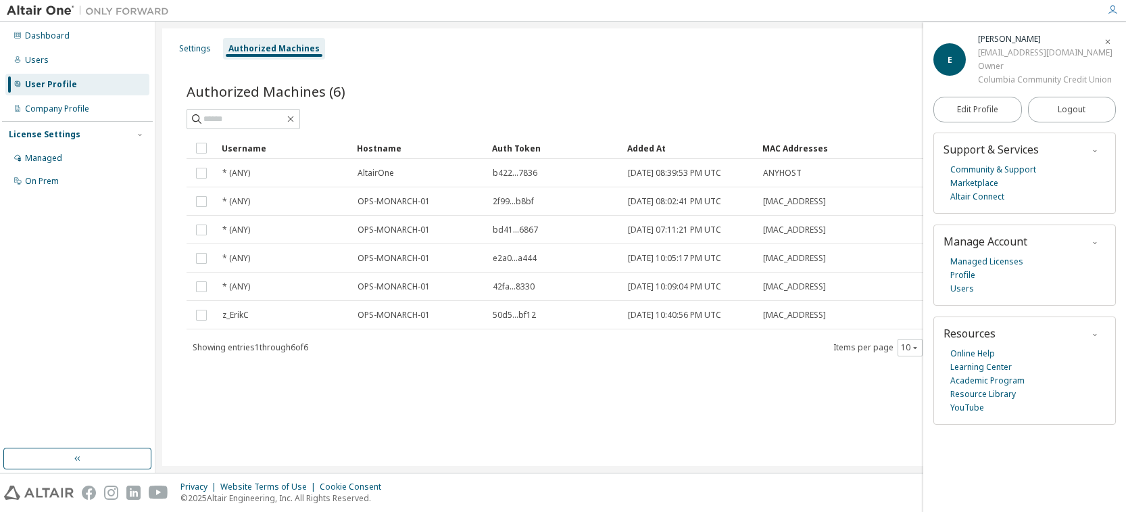
click at [1113, 39] on span "button" at bounding box center [1108, 41] width 14 height 22
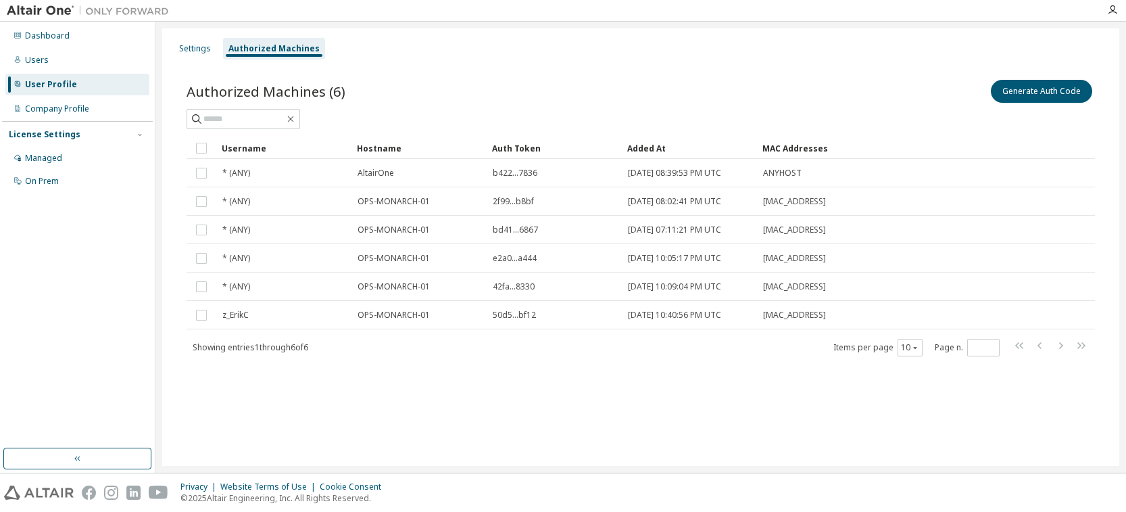
click at [501, 461] on div "Settings Authorized Machines Authorized Machines (6) Generate Auth Code Clear L…" at bounding box center [640, 246] width 957 height 437
click at [1016, 93] on button "Generate Auth Code" at bounding box center [1041, 91] width 101 height 23
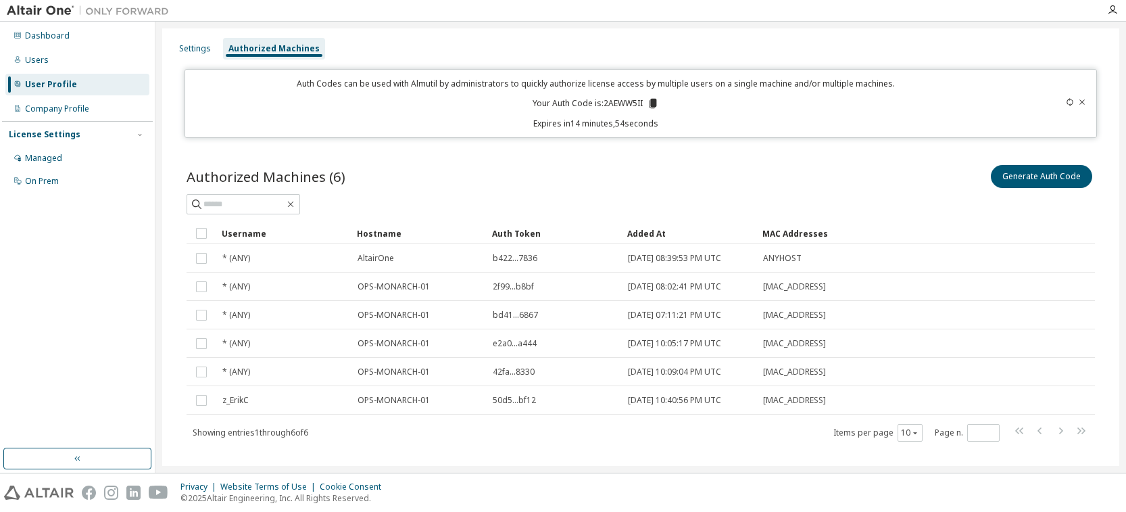
click at [828, 490] on div "Privacy Website Terms of Use Cookie Consent © 2025 Altair Engineering, Inc. All…" at bounding box center [563, 492] width 1126 height 39
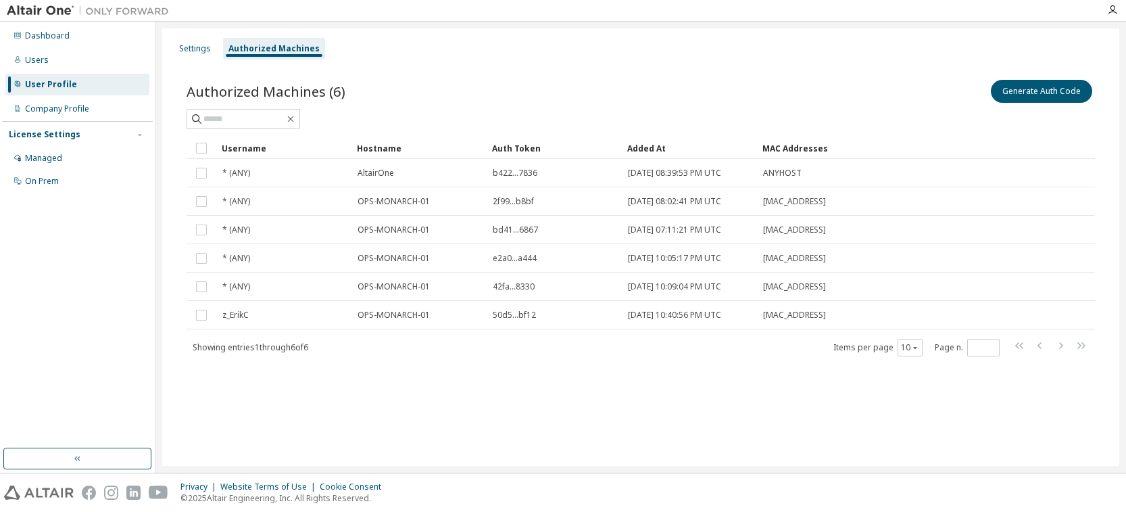
click at [334, 447] on div "Settings Authorized Machines Authorized Machines (6) Generate Auth Code Clear L…" at bounding box center [640, 246] width 957 height 437
